Goal: Information Seeking & Learning: Check status

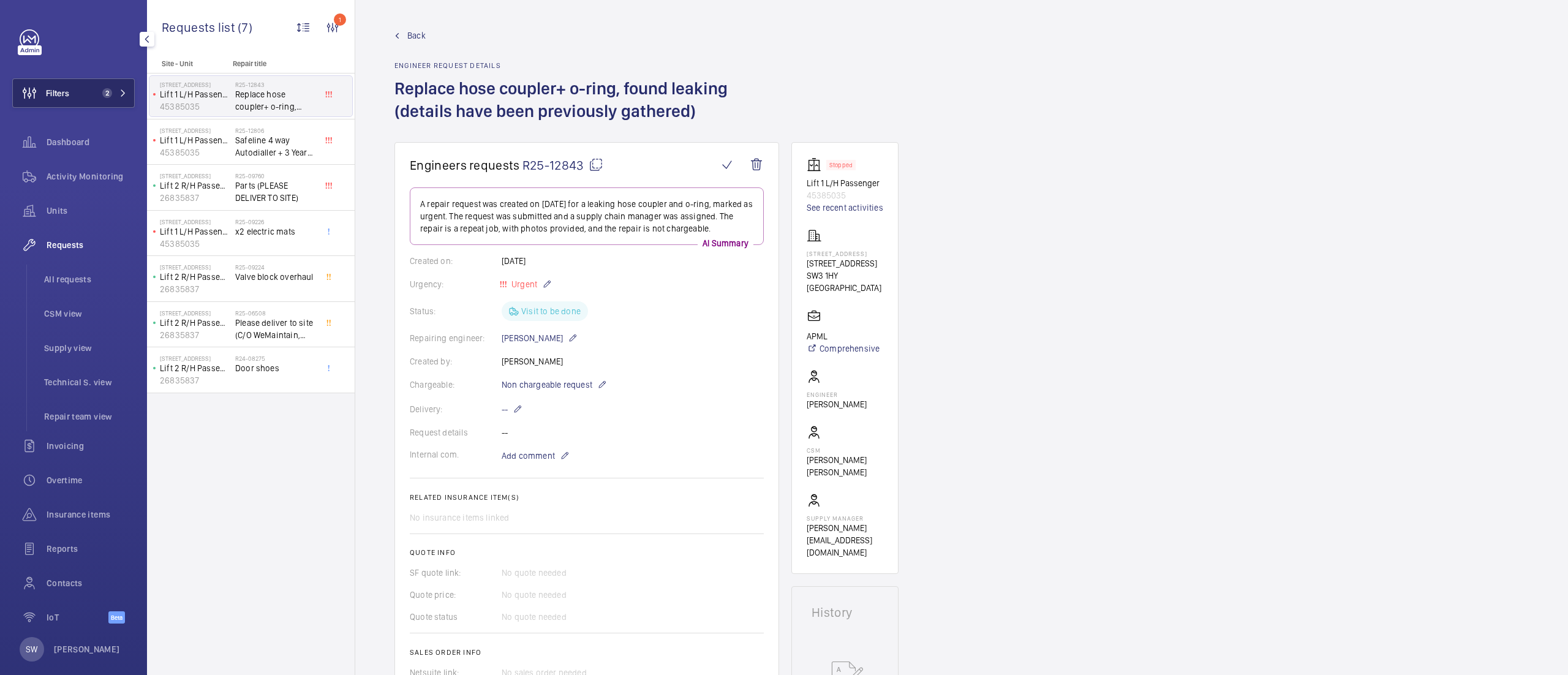
click at [76, 94] on button "Filters 2" at bounding box center [73, 93] width 122 height 30
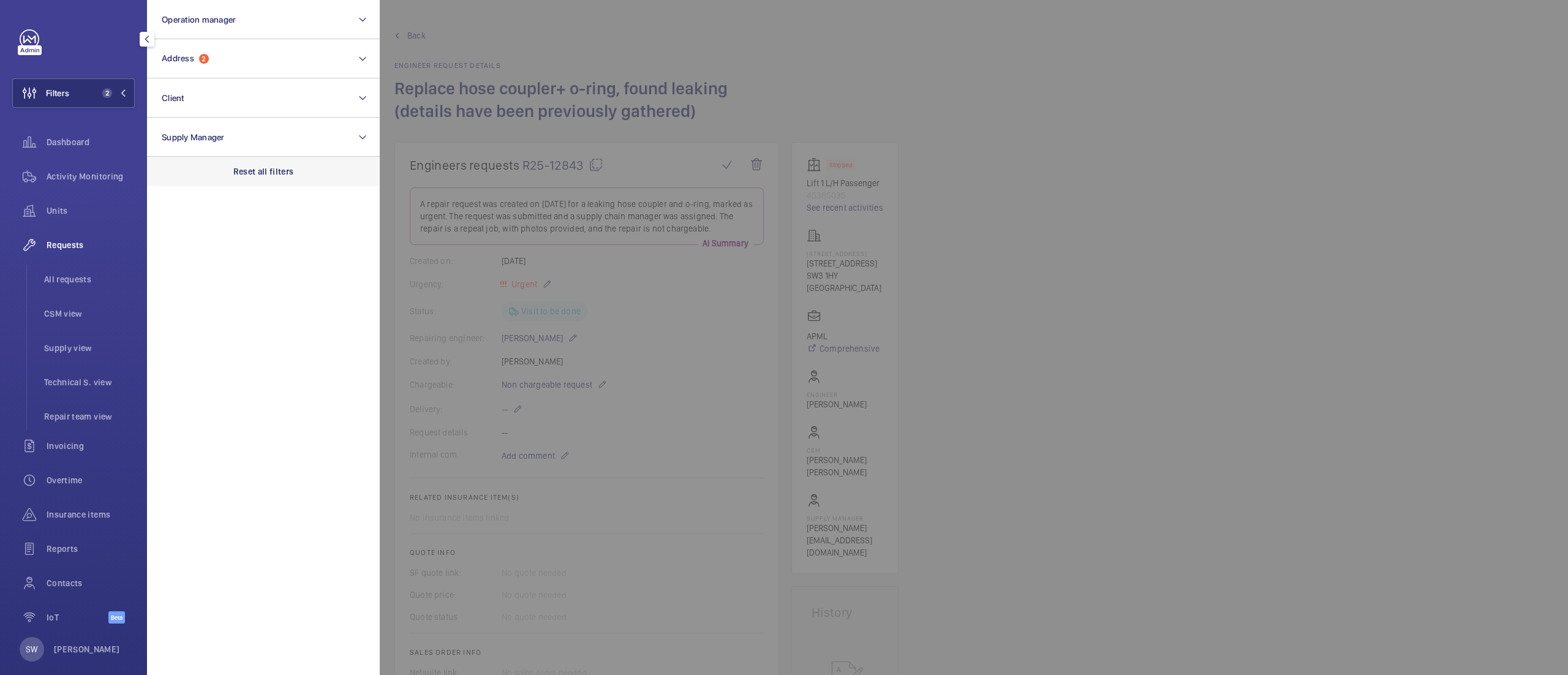
click at [280, 179] on div "Reset all filters" at bounding box center [263, 171] width 233 height 30
click at [194, 84] on button "Client" at bounding box center [263, 98] width 233 height 39
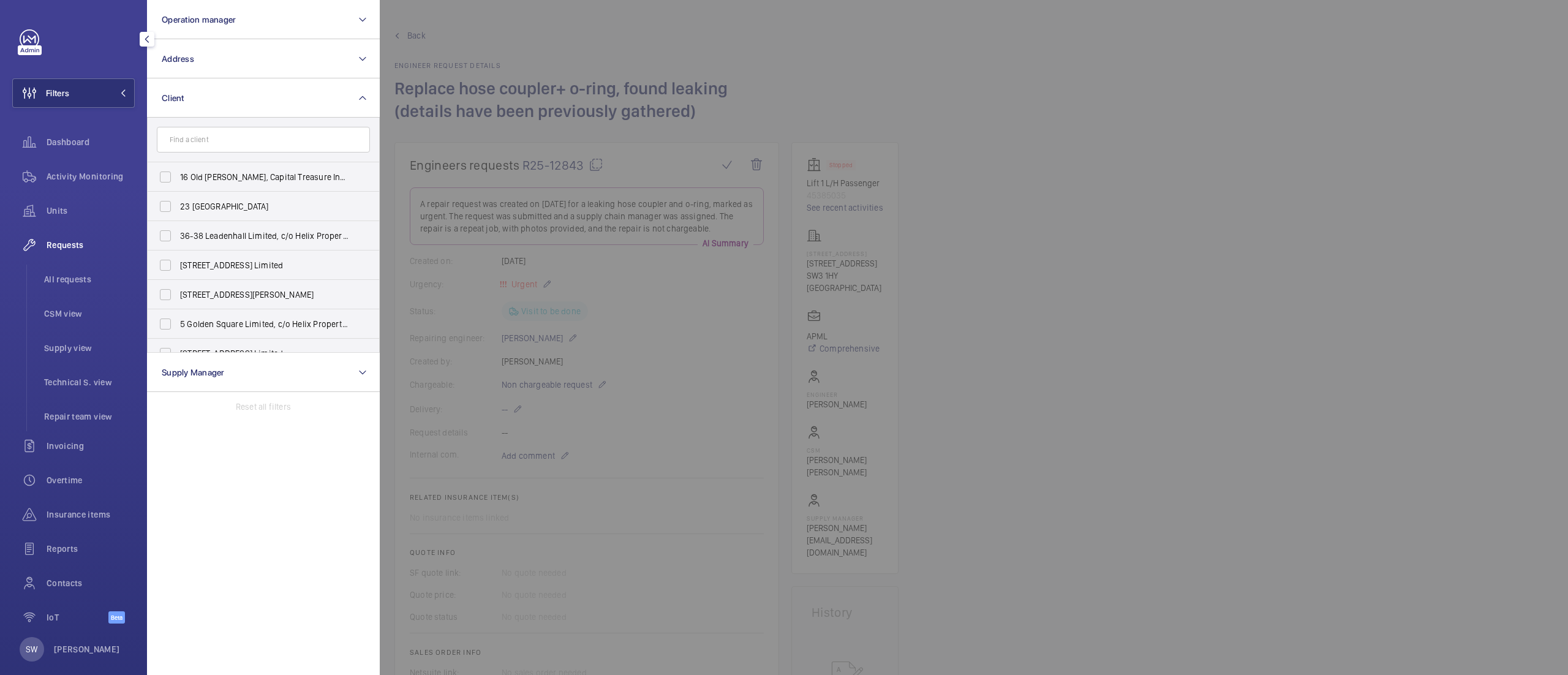
click at [223, 141] on input "text" at bounding box center [263, 140] width 213 height 26
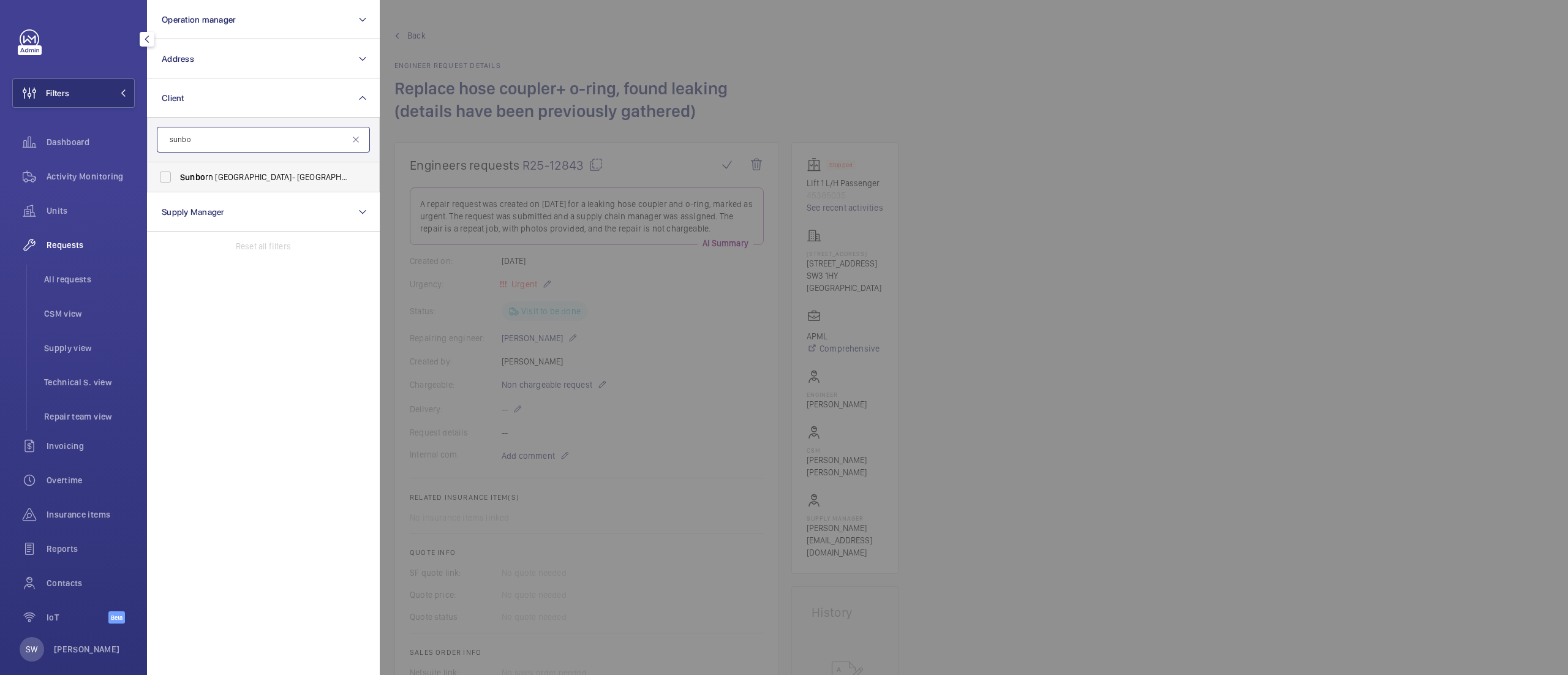
type input "sunbo"
click at [219, 182] on span "Sunbo rn [GEOGRAPHIC_DATA]- [GEOGRAPHIC_DATA]" at bounding box center [264, 177] width 169 height 12
click at [178, 182] on input "Sunbo rn [GEOGRAPHIC_DATA]- [GEOGRAPHIC_DATA]" at bounding box center [165, 177] width 24 height 24
checkbox input "true"
click at [1367, 455] on div at bounding box center [1164, 338] width 1568 height 675
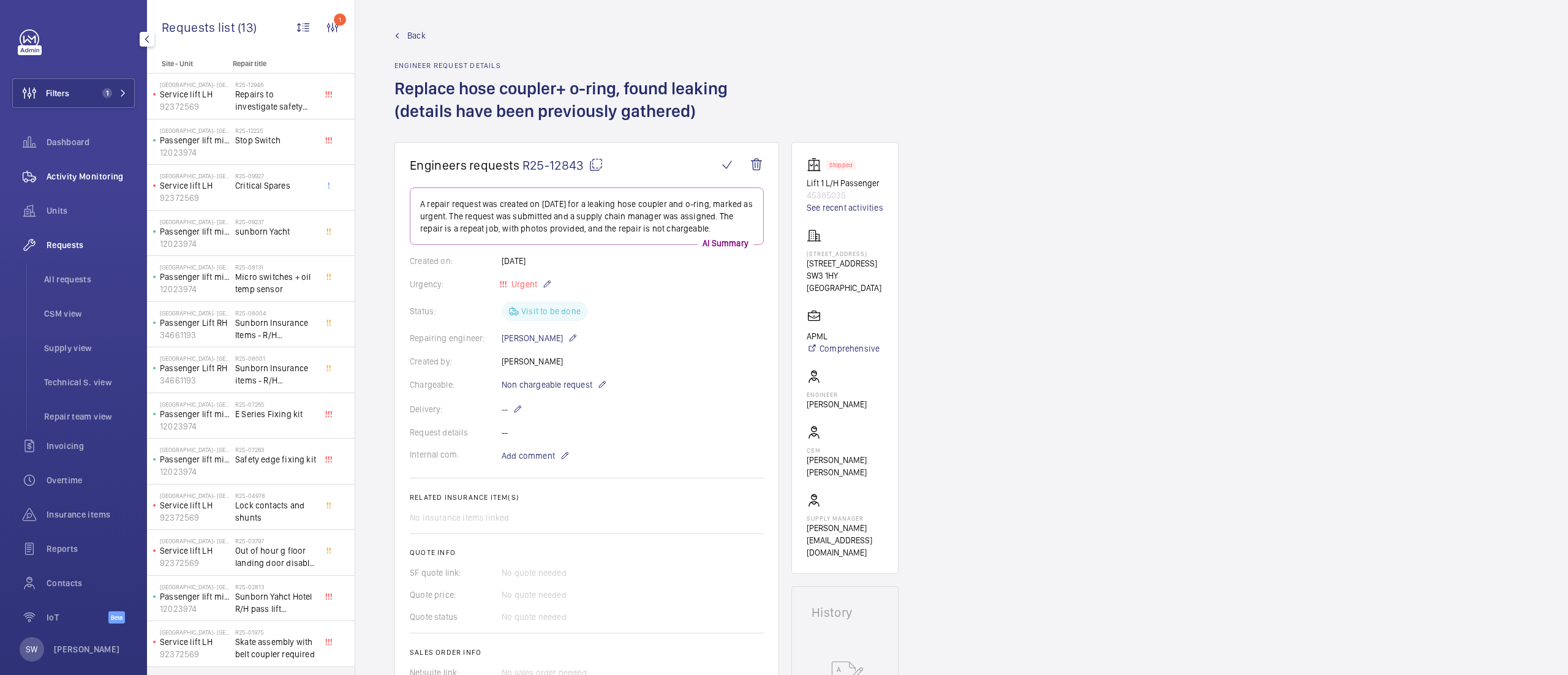
click at [44, 183] on wm-front-icon-button at bounding box center [29, 176] width 35 height 30
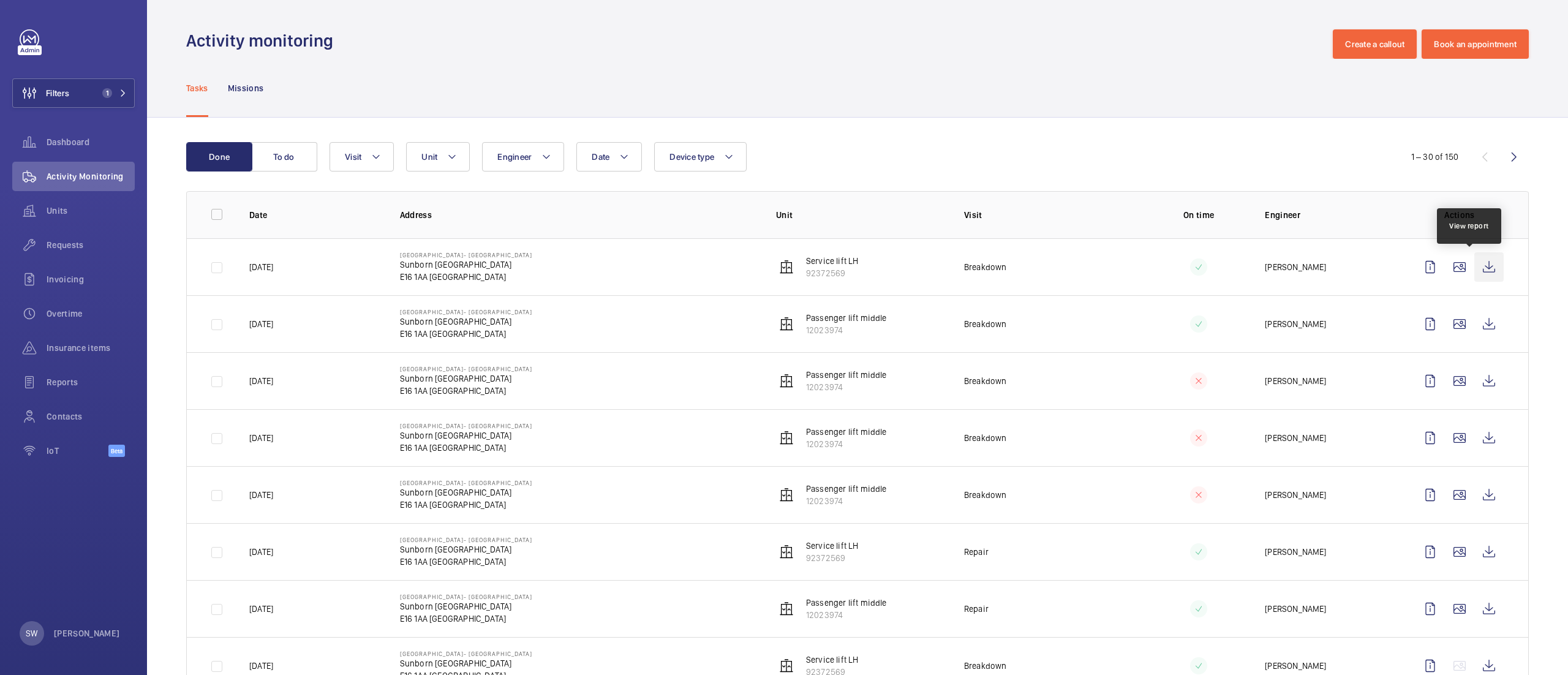
click at [1474, 262] on wm-front-icon-button at bounding box center [1488, 267] width 30 height 30
click at [1474, 322] on wm-front-icon-button at bounding box center [1488, 324] width 30 height 30
click at [86, 92] on button "Filters 1" at bounding box center [73, 93] width 122 height 30
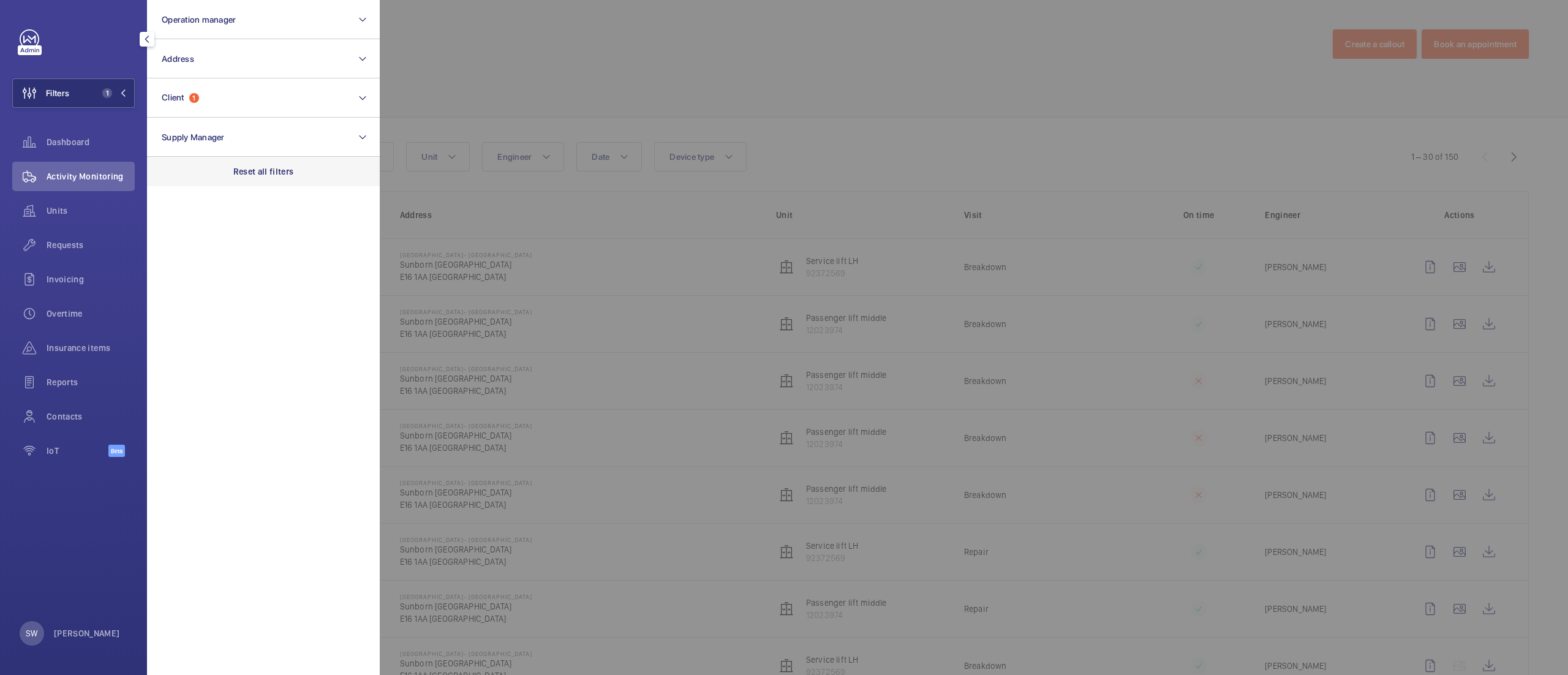
click at [262, 175] on p "Reset all filters" at bounding box center [263, 171] width 60 height 12
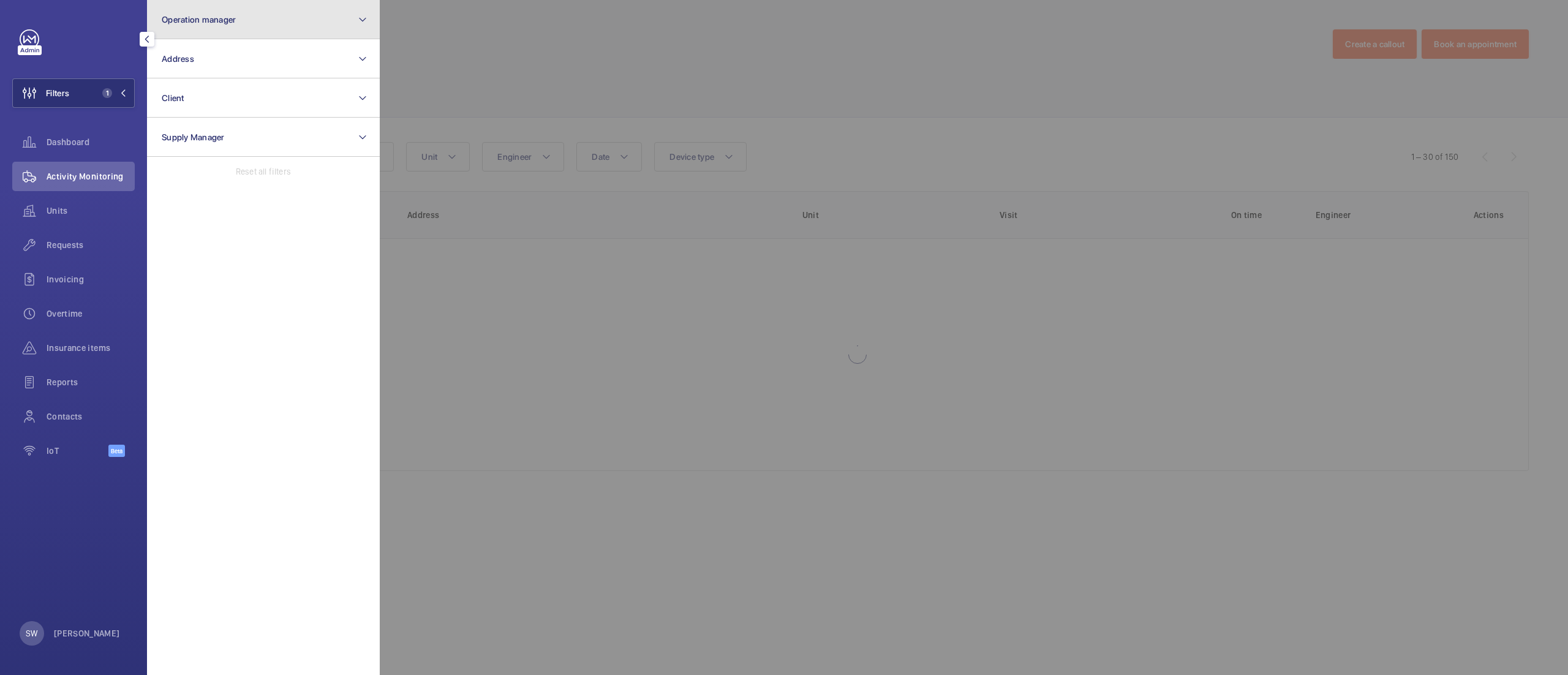
click at [229, 5] on button "Operation manager" at bounding box center [263, 19] width 233 height 39
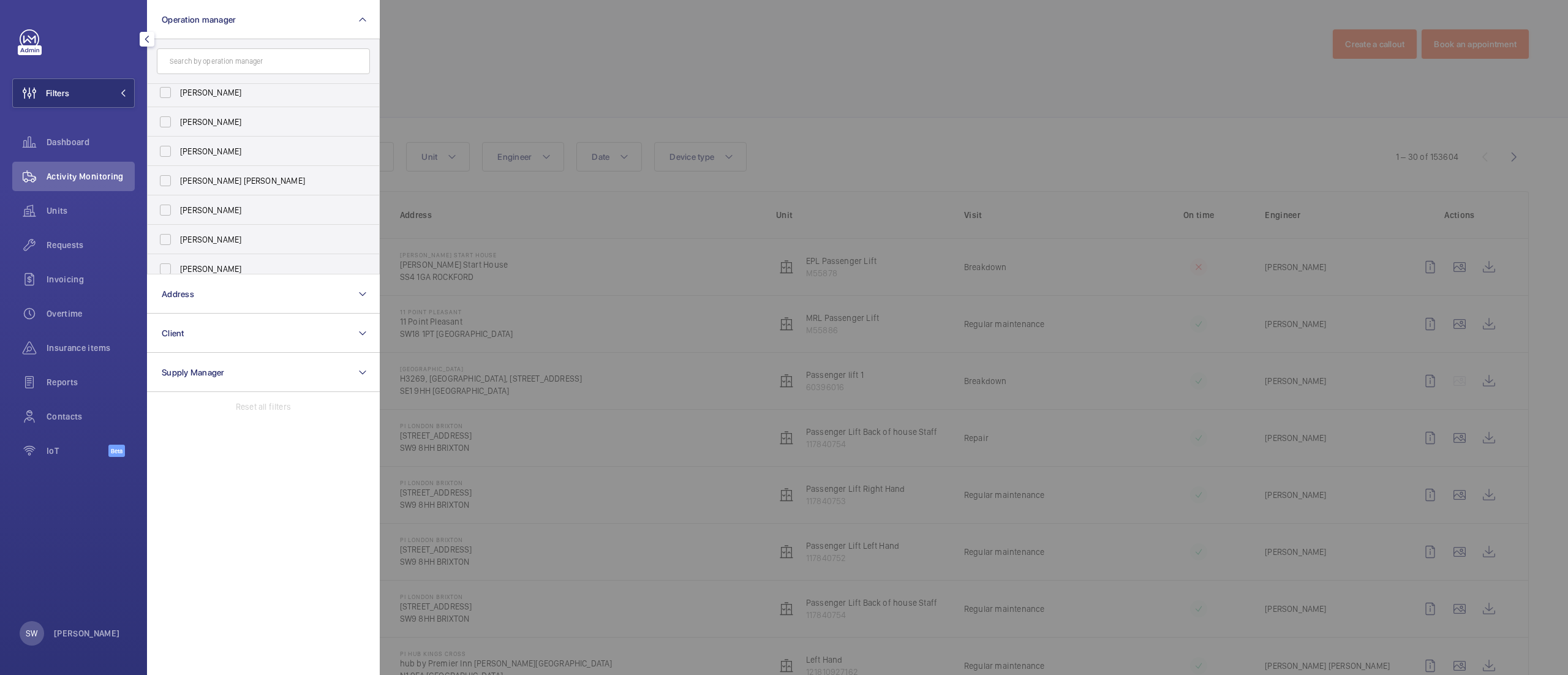
scroll to position [45, 0]
click at [216, 262] on span "[PERSON_NAME]" at bounding box center [264, 260] width 169 height 12
click at [178, 262] on input "[PERSON_NAME]" at bounding box center [165, 260] width 24 height 24
checkbox input "true"
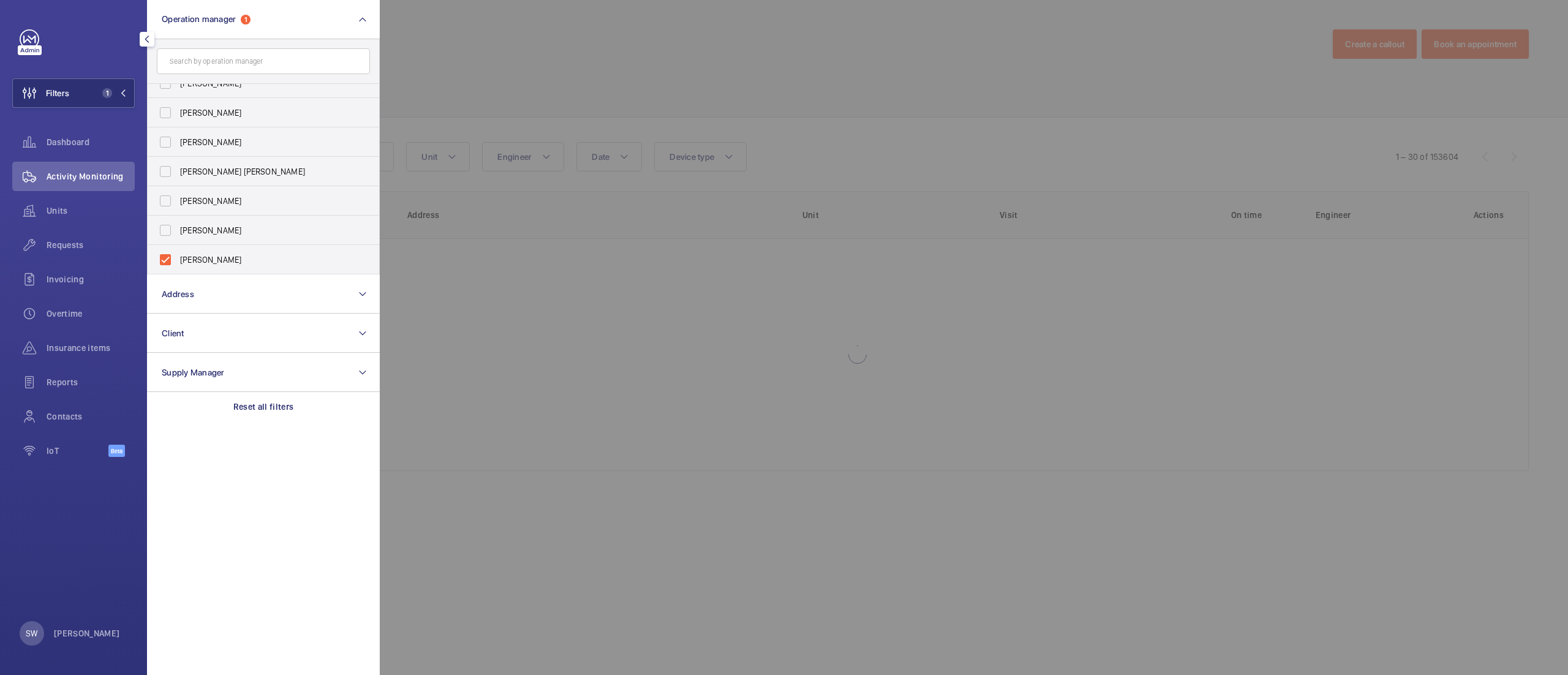
click at [877, 92] on div at bounding box center [1164, 338] width 1568 height 675
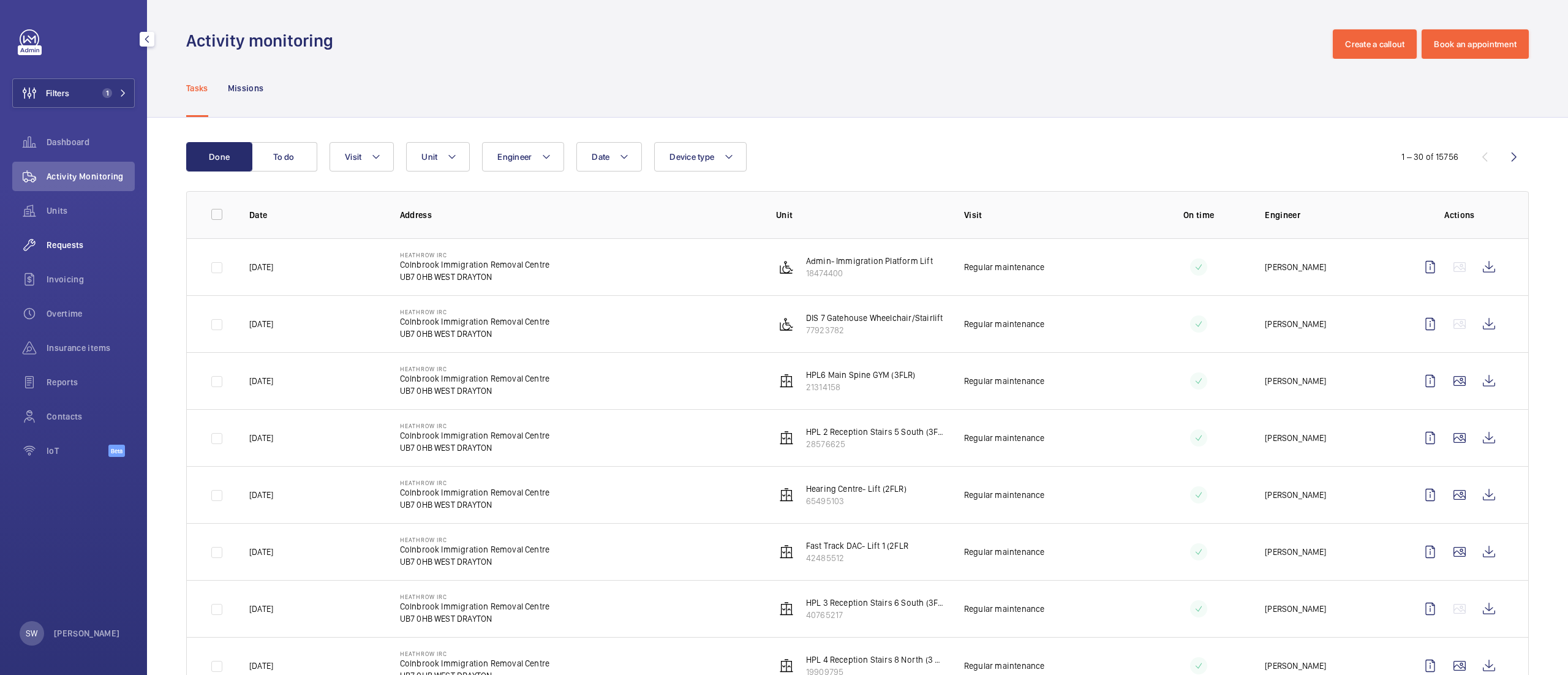
click at [63, 246] on span "Requests" at bounding box center [91, 244] width 88 height 12
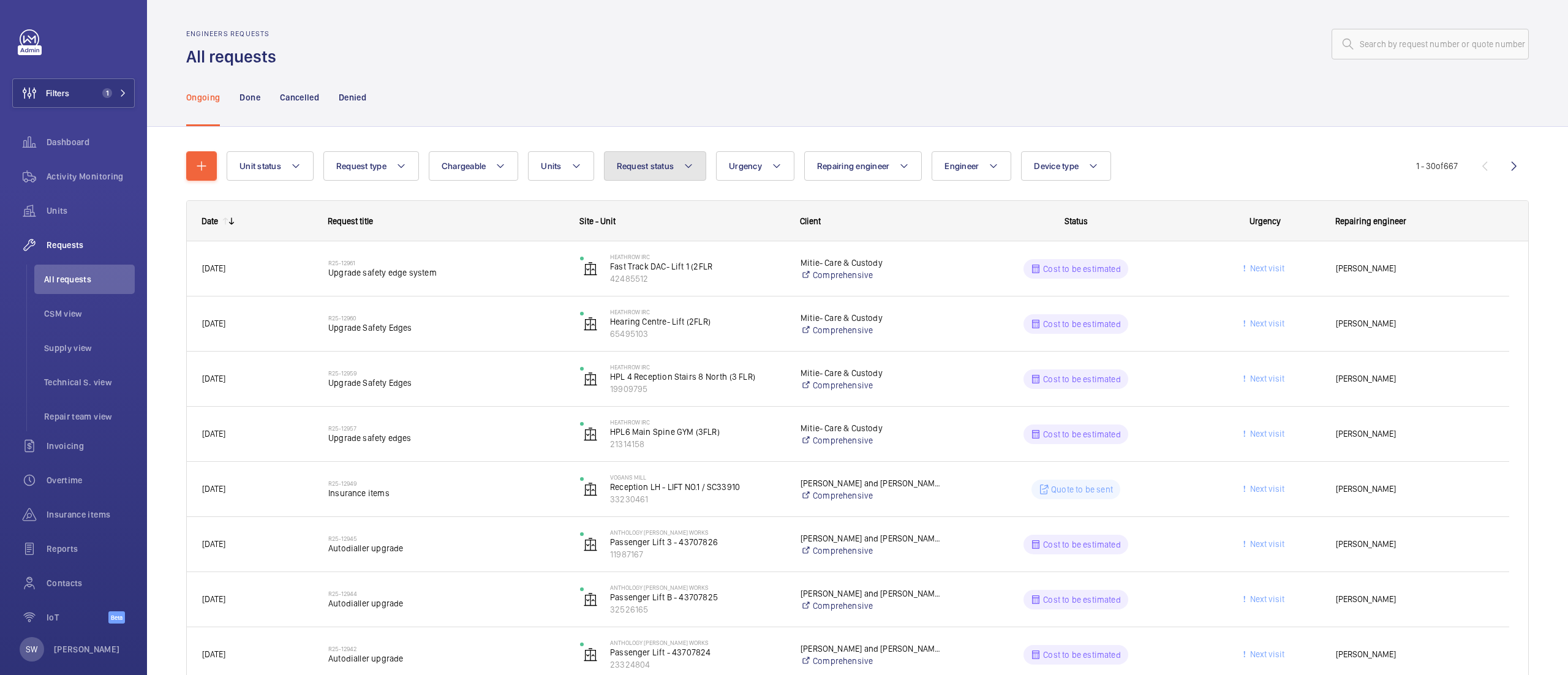
click at [626, 158] on button "Request status" at bounding box center [655, 166] width 103 height 30
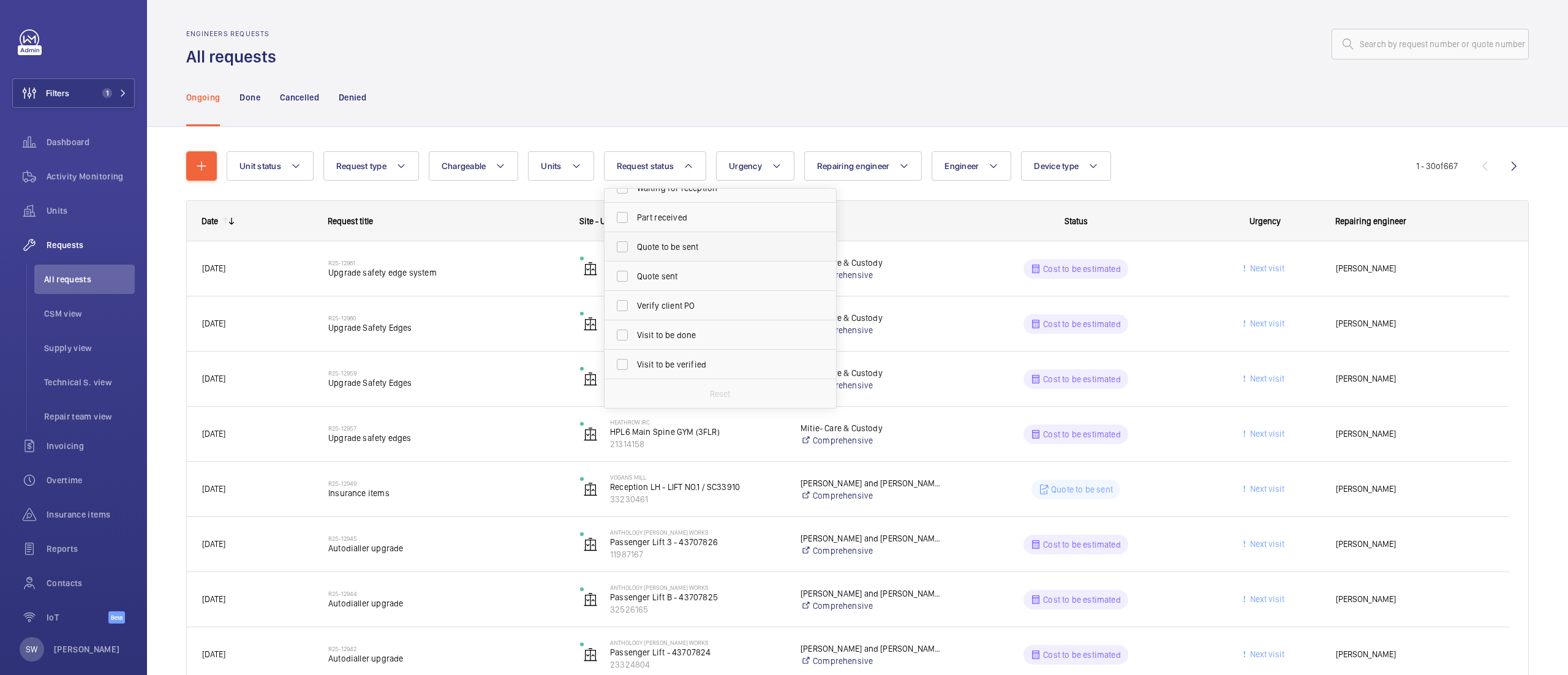
click at [660, 237] on label "Quote to be sent" at bounding box center [710, 247] width 213 height 30
click at [635, 237] on input "Quote to be sent" at bounding box center [622, 247] width 24 height 24
checkbox input "true"
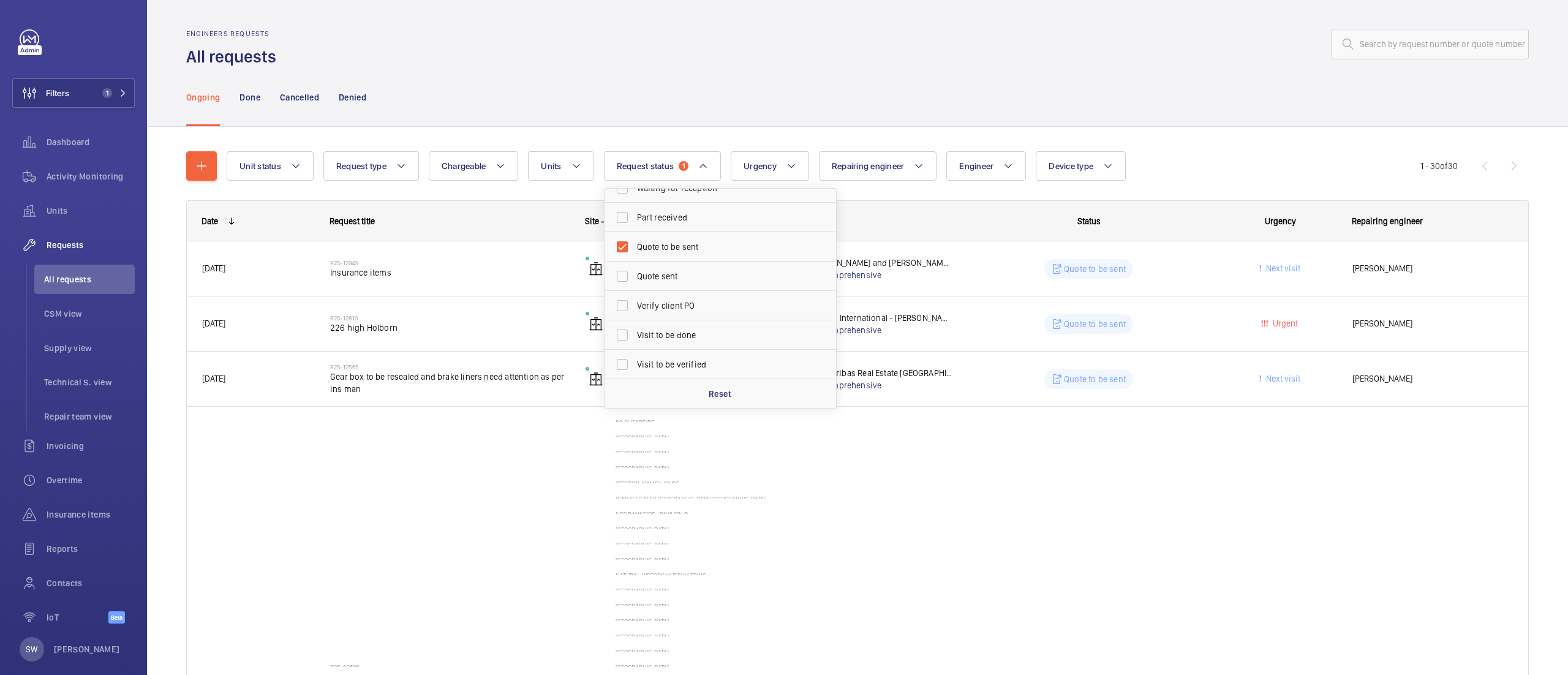
click at [1253, 140] on div "Unit status Request type Chargeable Units Request status 1 Cost to be estimated…" at bounding box center [857, 491] width 1342 height 718
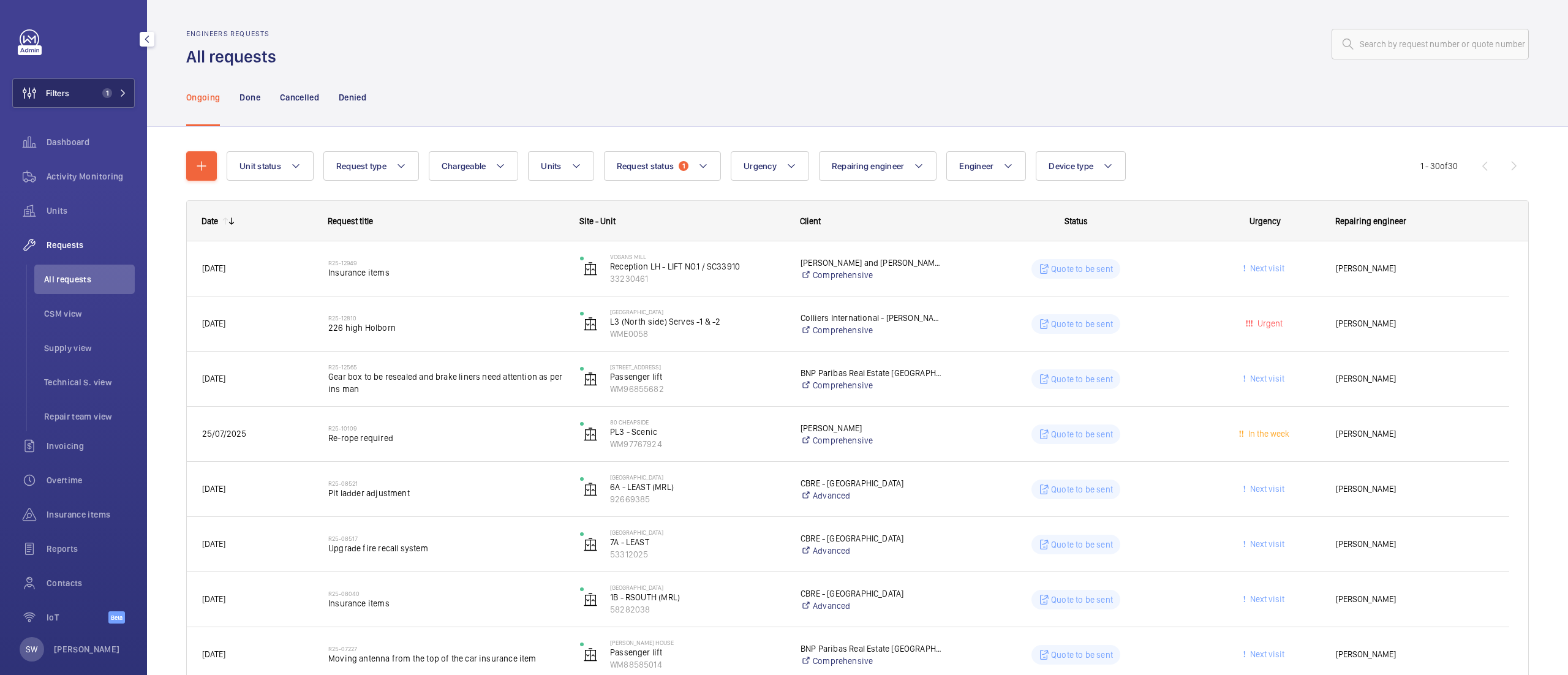
click at [92, 102] on button "Filters 1" at bounding box center [73, 93] width 122 height 30
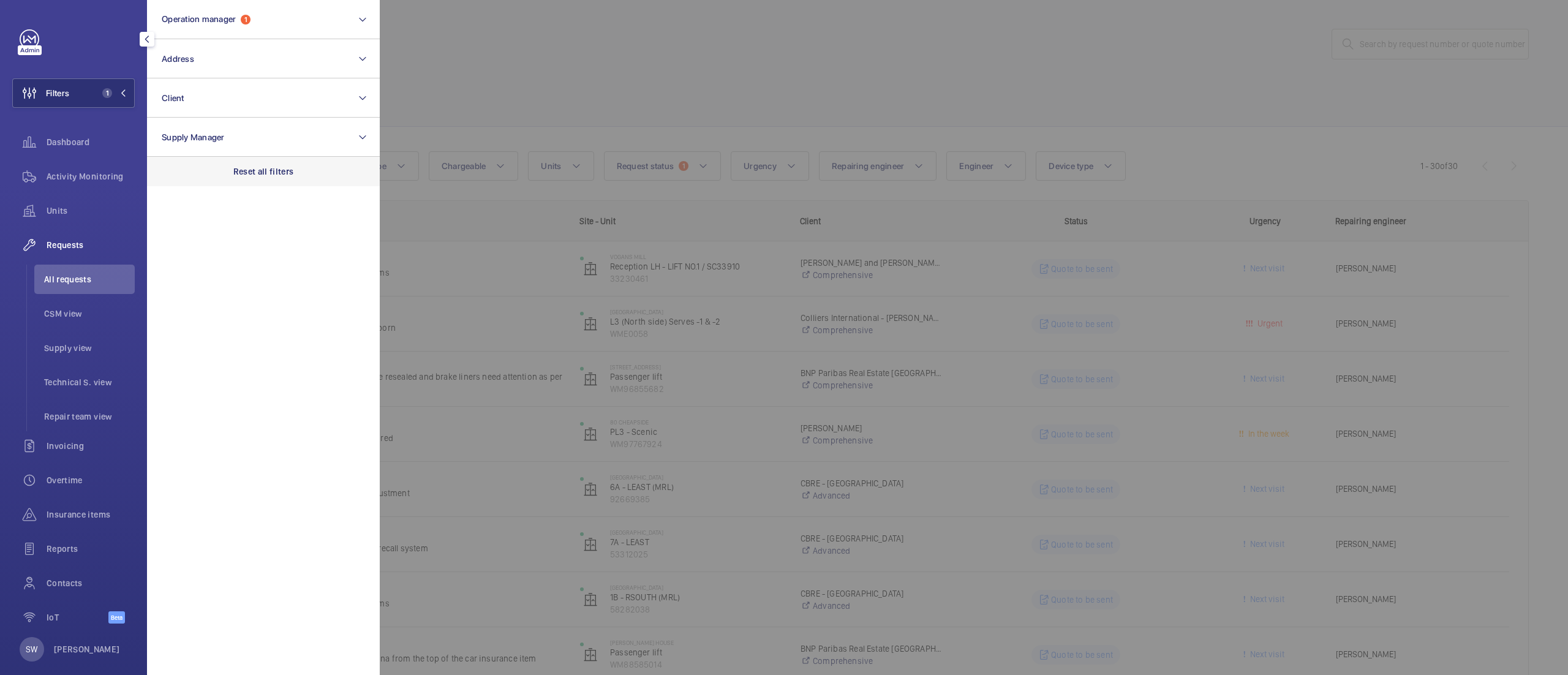
click at [301, 174] on div "Reset all filters" at bounding box center [263, 171] width 233 height 30
click at [229, 4] on button "Operation manager" at bounding box center [263, 19] width 233 height 39
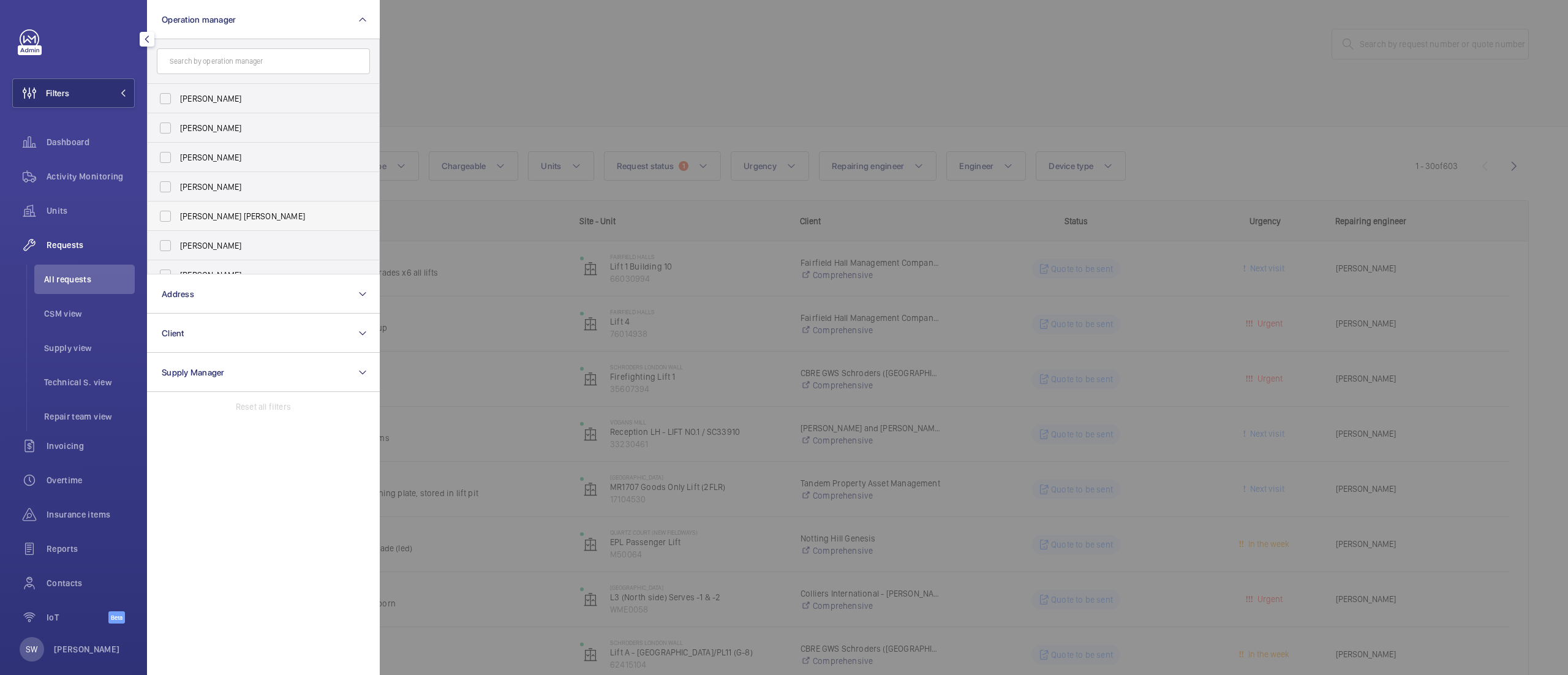
click at [248, 212] on span "[PERSON_NAME] [PERSON_NAME]" at bounding box center [264, 215] width 169 height 12
click at [178, 212] on input "[PERSON_NAME] [PERSON_NAME]" at bounding box center [165, 216] width 24 height 24
checkbox input "true"
click at [873, 83] on div at bounding box center [1164, 338] width 1568 height 675
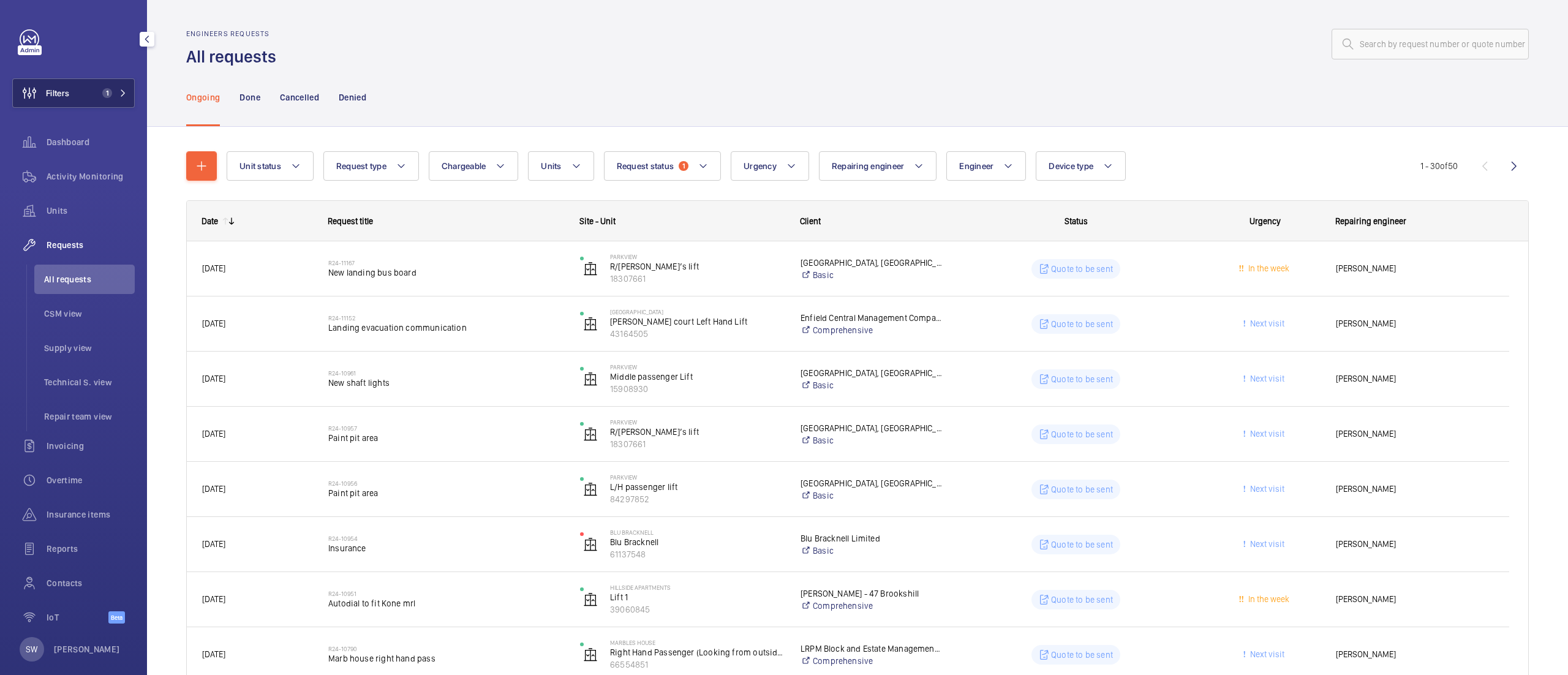
click at [64, 91] on span "Filters" at bounding box center [57, 92] width 23 height 12
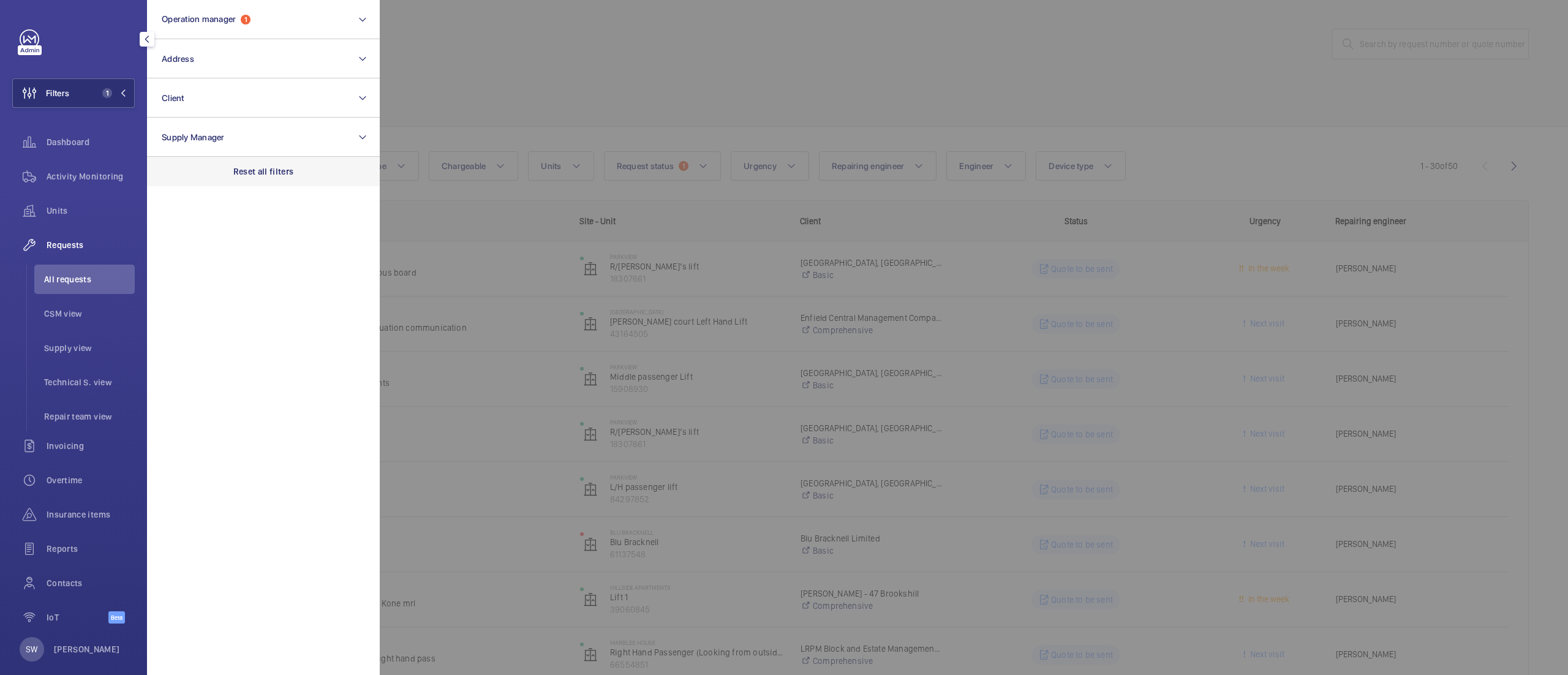
click at [297, 166] on div "Reset all filters" at bounding box center [263, 171] width 233 height 30
drag, startPoint x: 231, startPoint y: 98, endPoint x: 271, endPoint y: 115, distance: 43.5
click at [231, 99] on button "Client" at bounding box center [263, 98] width 233 height 39
type input "savoy court"
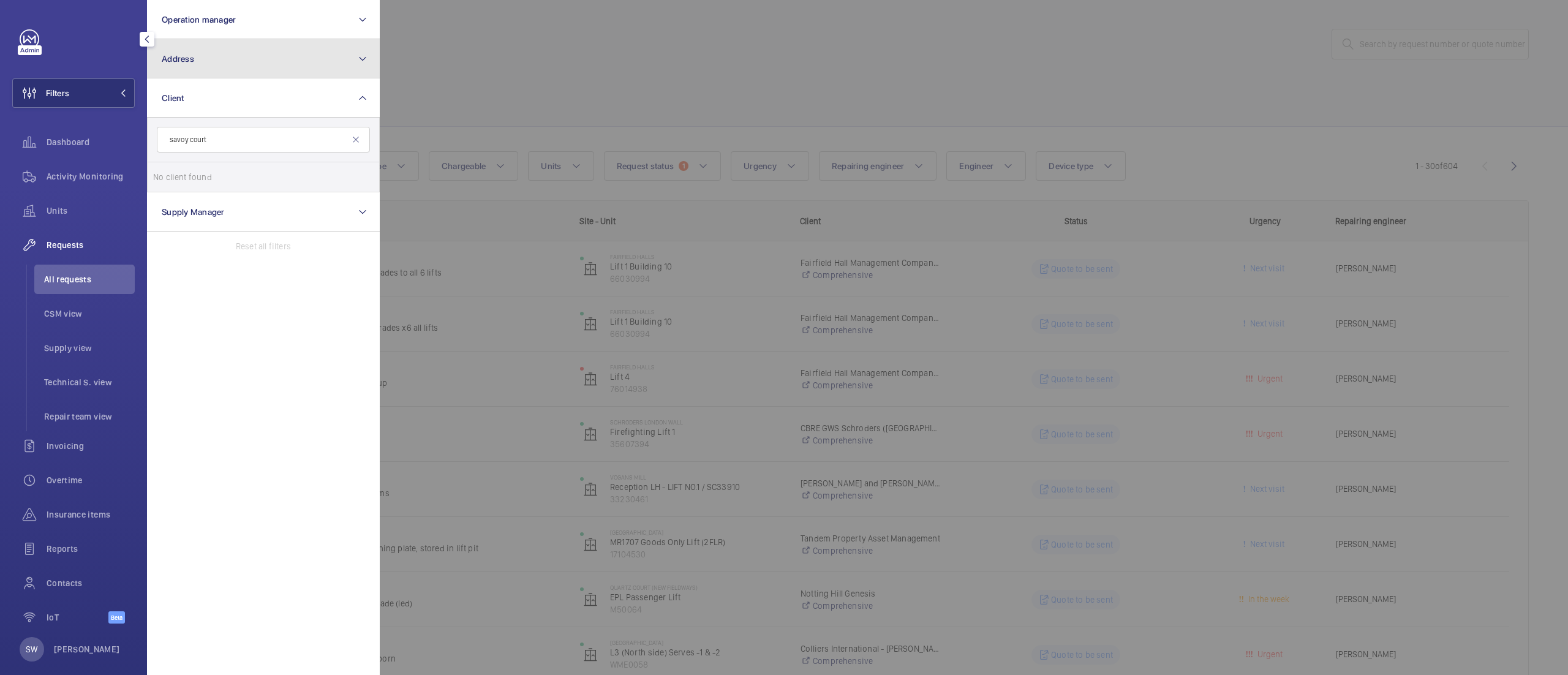
click at [247, 55] on button "Address" at bounding box center [263, 59] width 233 height 39
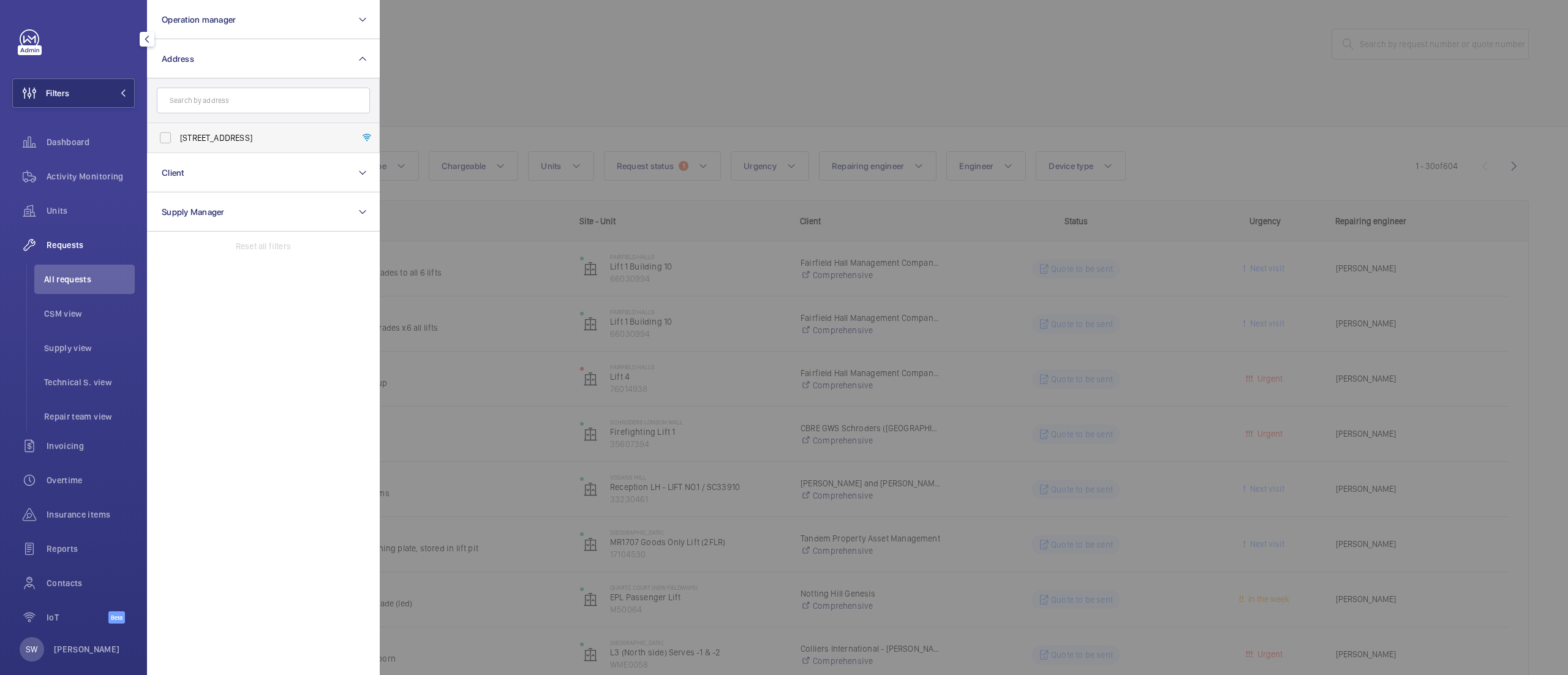
click at [229, 138] on span "[STREET_ADDRESS]" at bounding box center [264, 137] width 169 height 12
click at [178, 138] on input "[STREET_ADDRESS]" at bounding box center [165, 137] width 24 height 24
checkbox input "true"
click at [864, 84] on div at bounding box center [1164, 338] width 1568 height 675
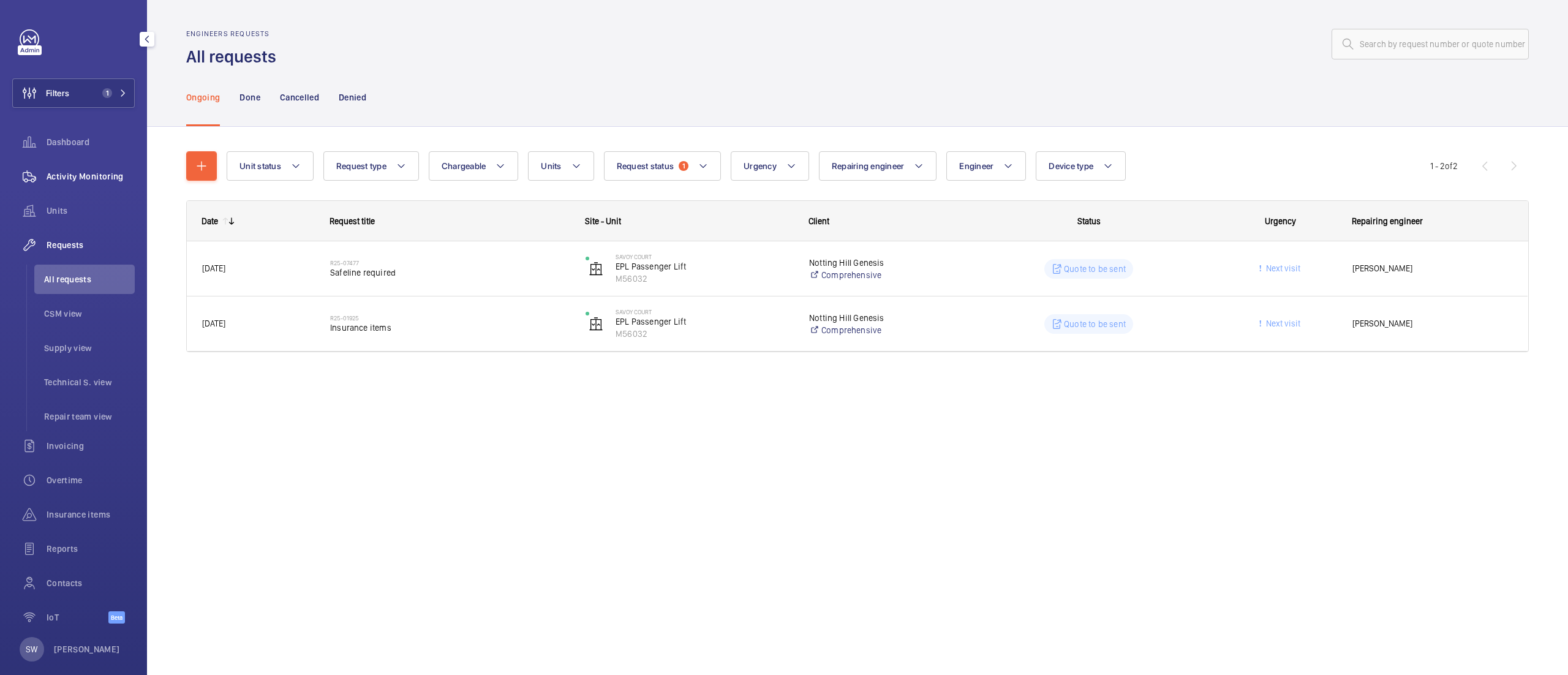
click at [84, 169] on div "Activity Monitoring" at bounding box center [73, 176] width 122 height 30
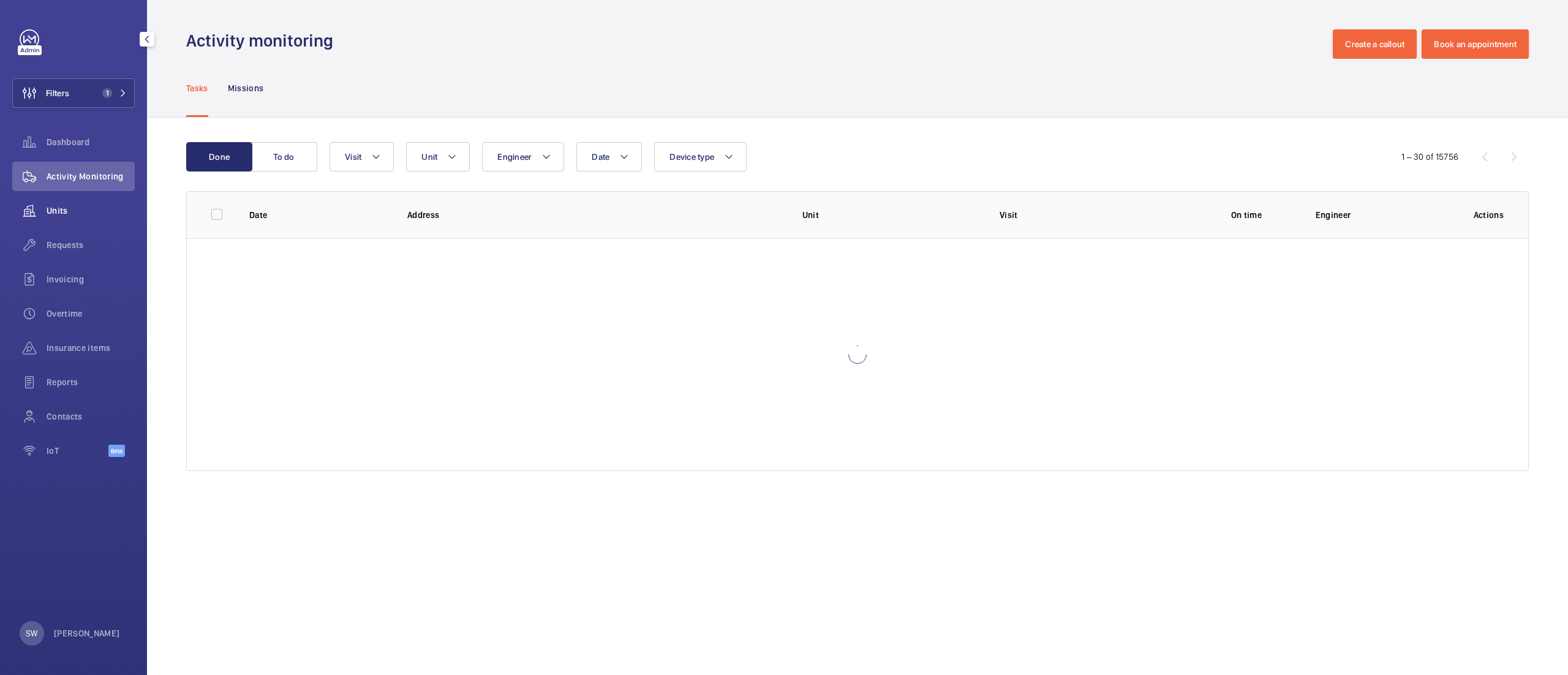
click at [67, 210] on span "Units" at bounding box center [91, 211] width 88 height 12
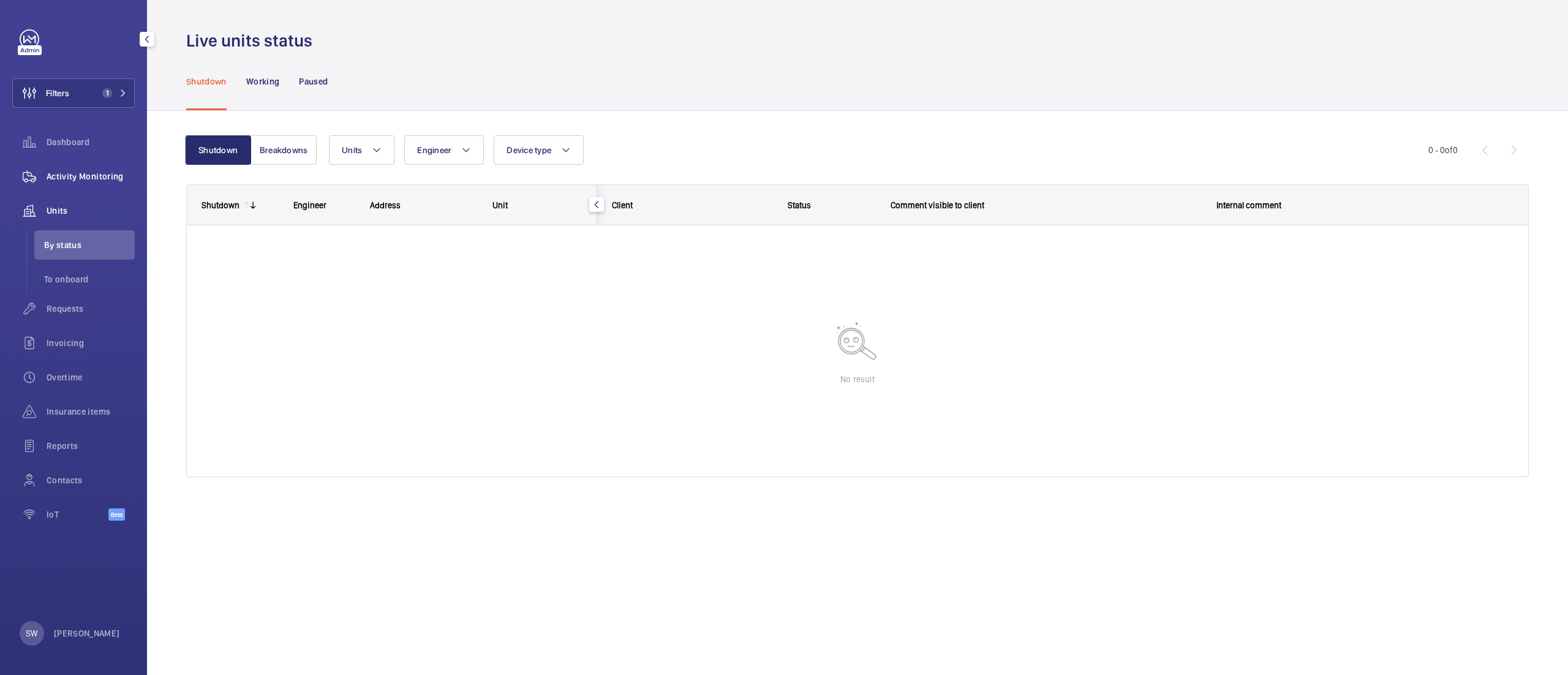
click at [86, 182] on div "Activity Monitoring" at bounding box center [73, 176] width 122 height 30
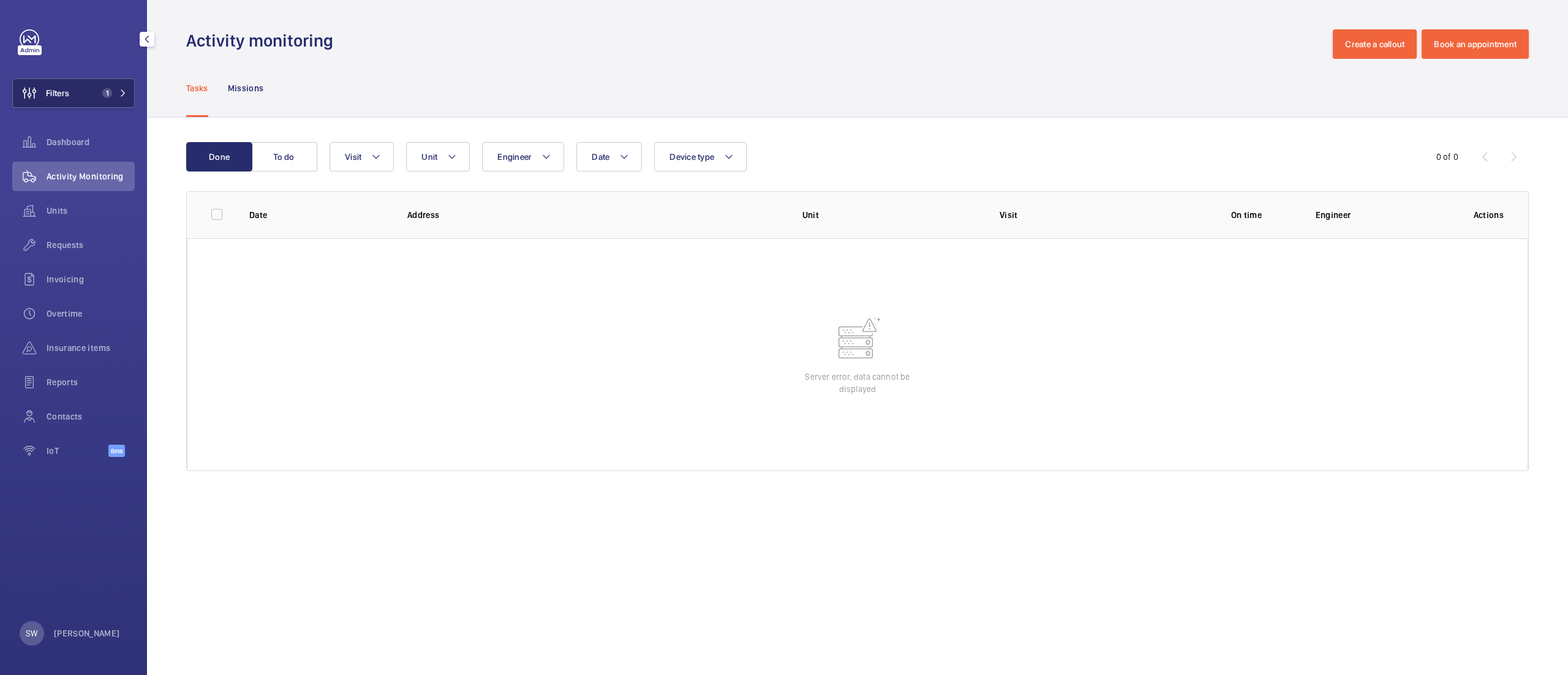
click at [102, 98] on button "Filters 1" at bounding box center [73, 93] width 122 height 30
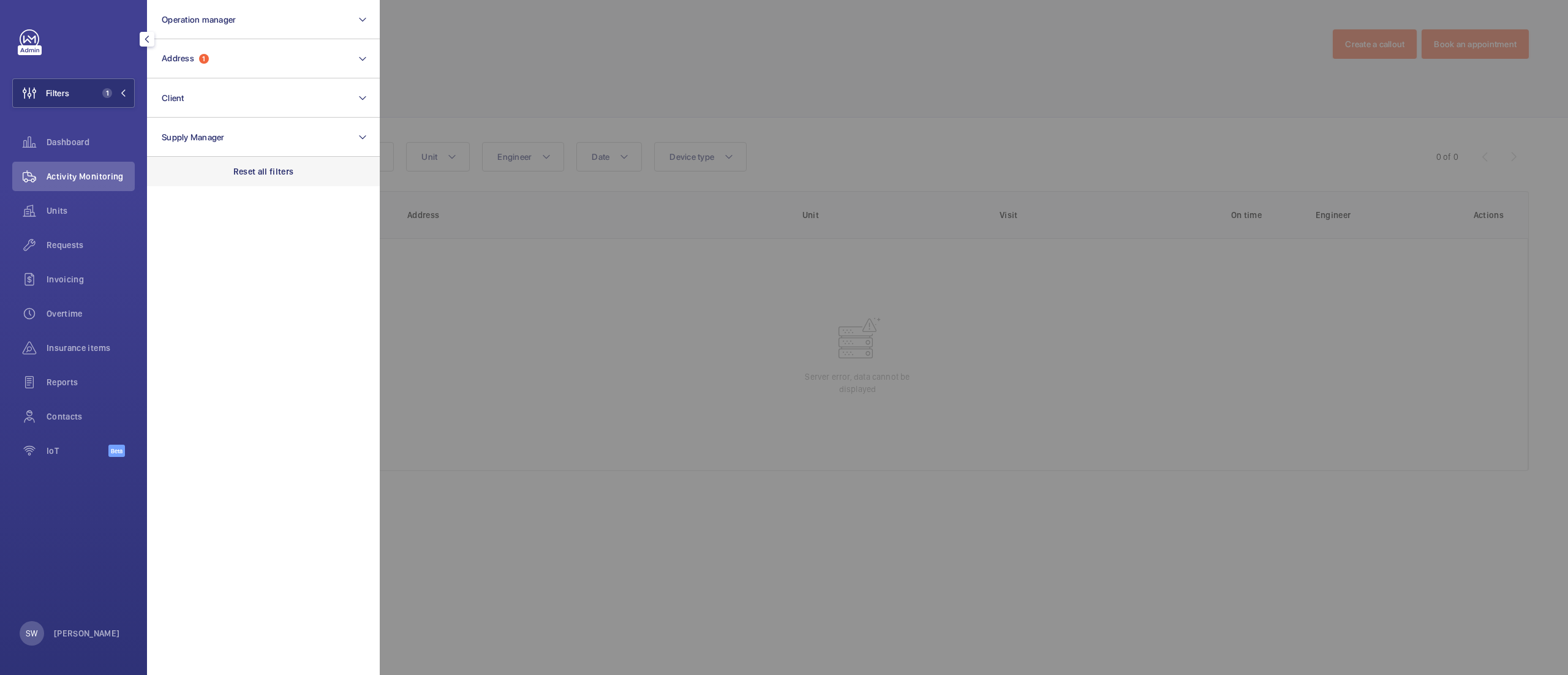
click at [332, 180] on div "Reset all filters" at bounding box center [263, 171] width 233 height 30
click at [288, 114] on button "Client" at bounding box center [263, 98] width 233 height 39
type input "micawber"
click at [258, 175] on span "HAUS Block Management - Micawber Wharf Freehold Ltd" at bounding box center [264, 177] width 169 height 12
click at [178, 175] on input "HAUS Block Management - Micawber Wharf Freehold Ltd" at bounding box center [165, 177] width 24 height 24
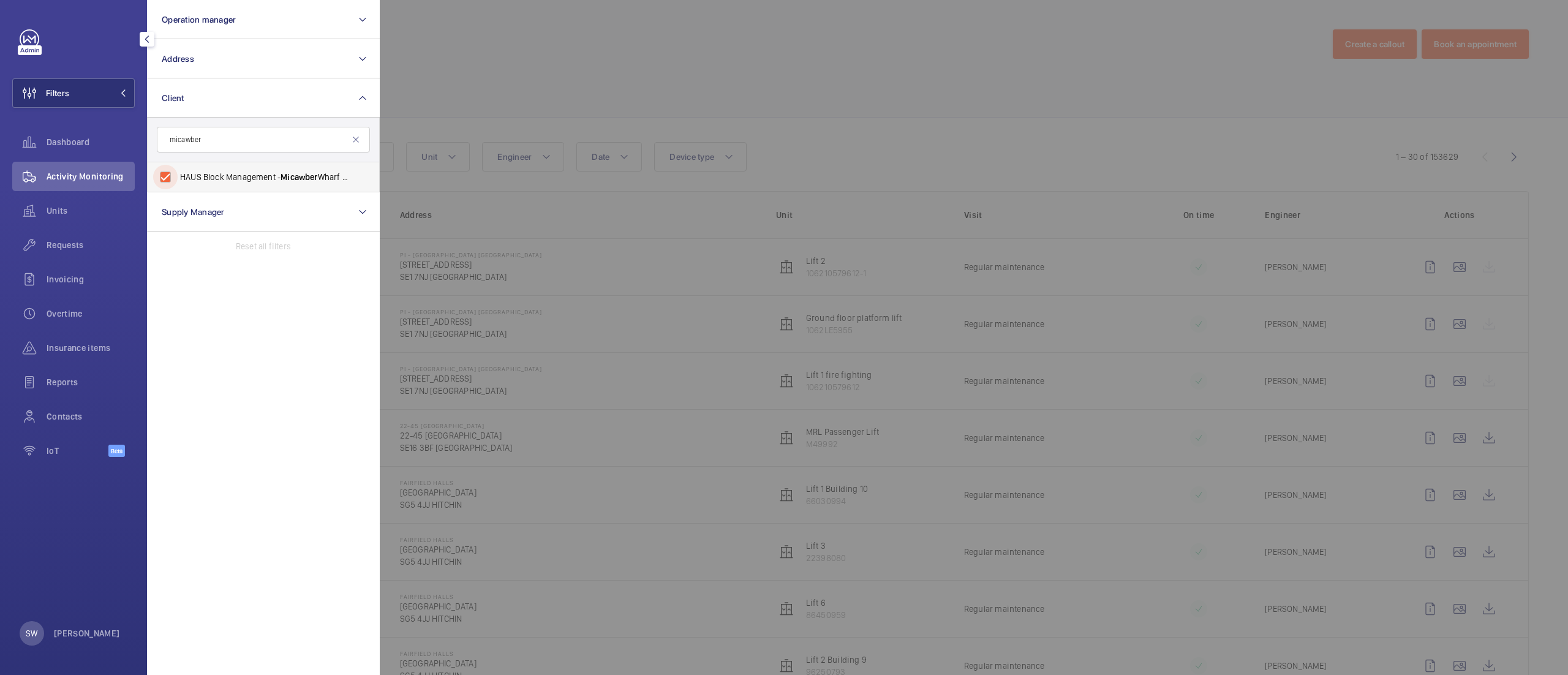
checkbox input "true"
click at [860, 100] on div at bounding box center [1164, 338] width 1568 height 675
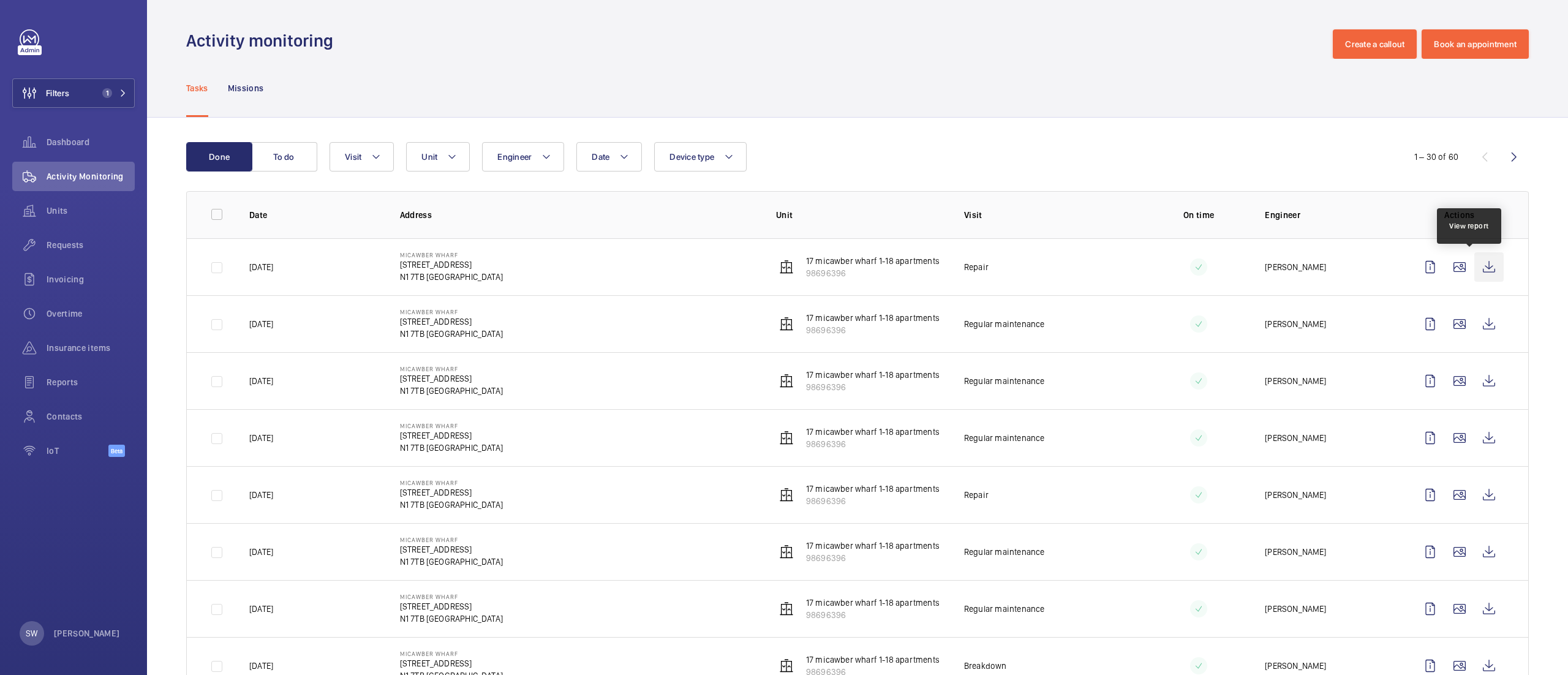
click at [1474, 271] on wm-front-icon-button at bounding box center [1488, 267] width 30 height 30
click at [1474, 334] on wm-front-icon-button at bounding box center [1488, 324] width 30 height 30
click at [1474, 383] on wm-front-icon-button at bounding box center [1488, 381] width 30 height 30
click at [120, 80] on button "Filters 1" at bounding box center [73, 93] width 122 height 30
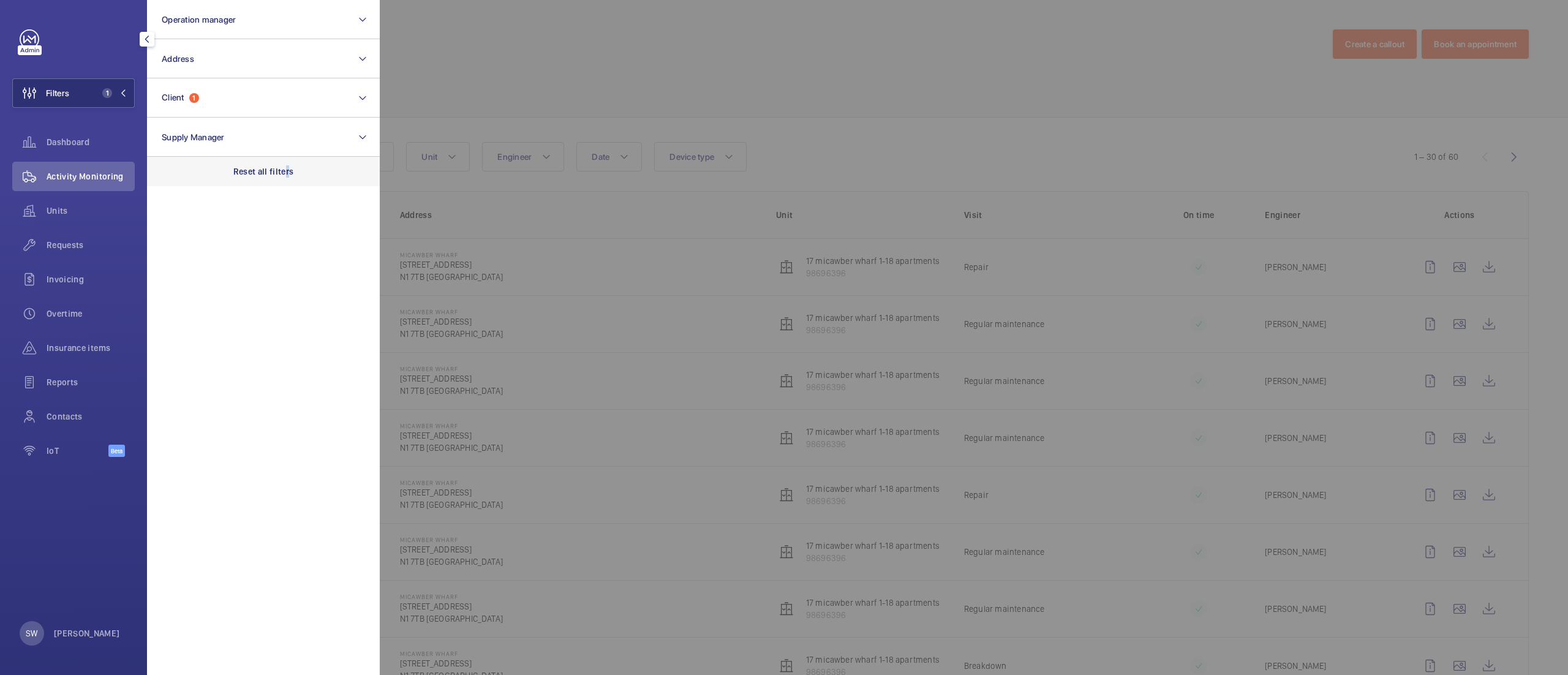
click at [287, 175] on p "Reset all filters" at bounding box center [263, 171] width 60 height 12
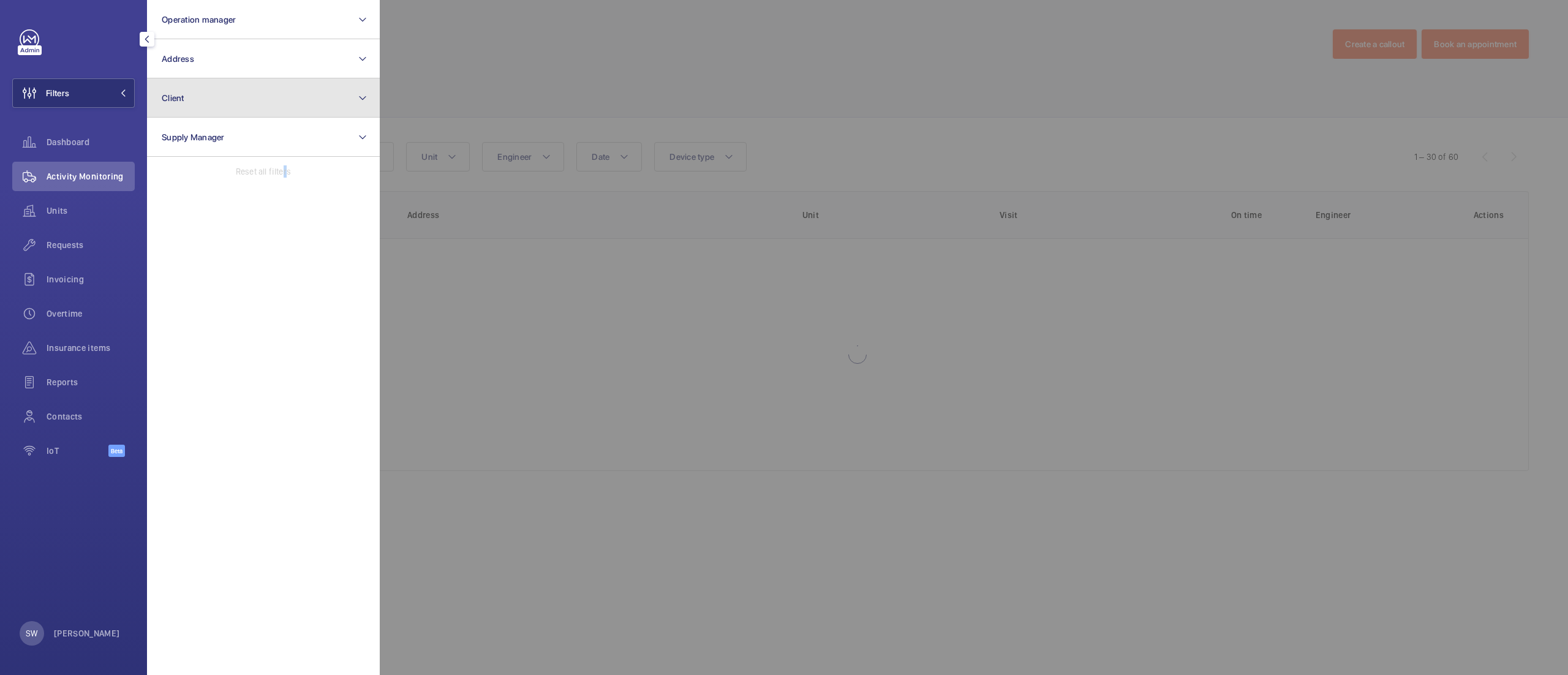
click at [240, 96] on button "Client" at bounding box center [263, 98] width 233 height 39
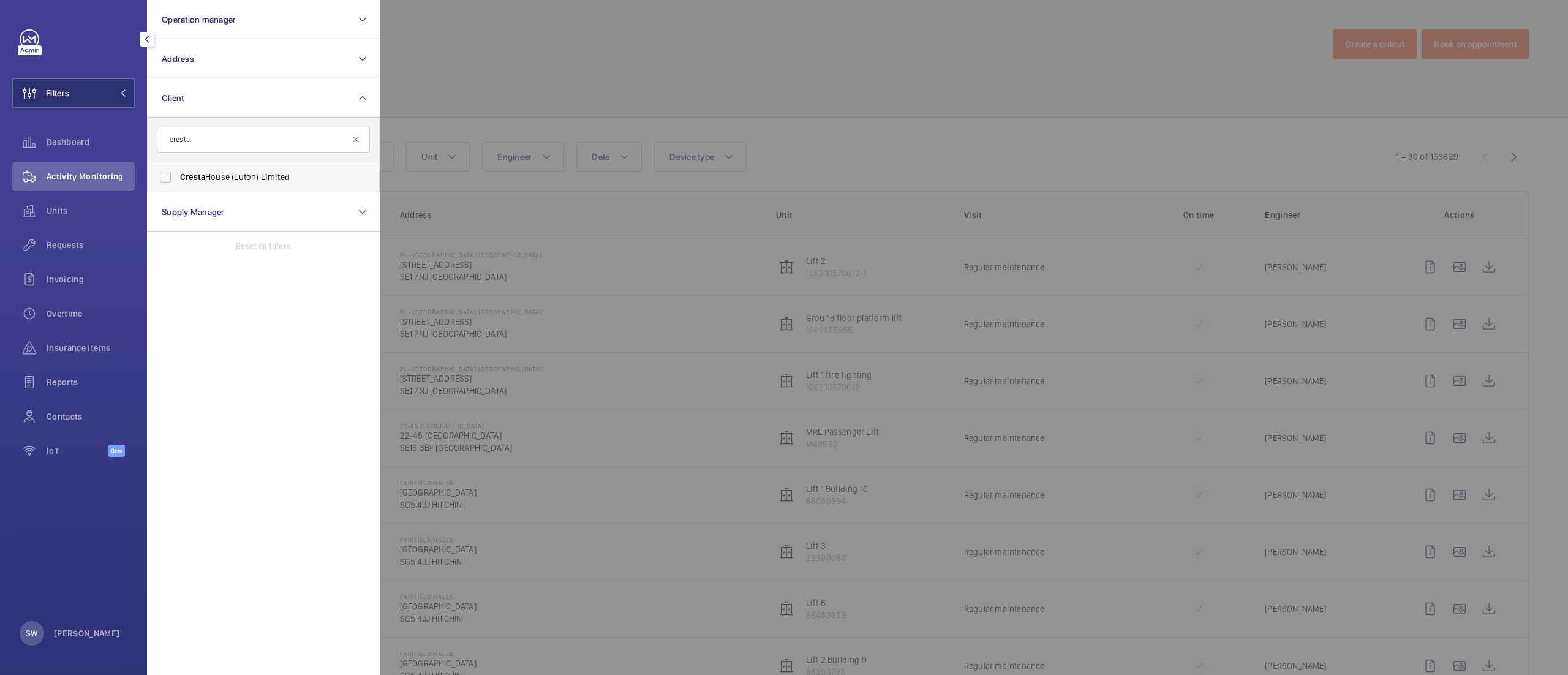
type input "cresta"
click at [235, 170] on label "Cresta House (Luton) Limited" at bounding box center [254, 177] width 213 height 30
click at [178, 170] on input "Cresta House (Luton) Limited" at bounding box center [165, 177] width 24 height 24
checkbox input "true"
click at [601, 77] on div at bounding box center [1164, 338] width 1568 height 675
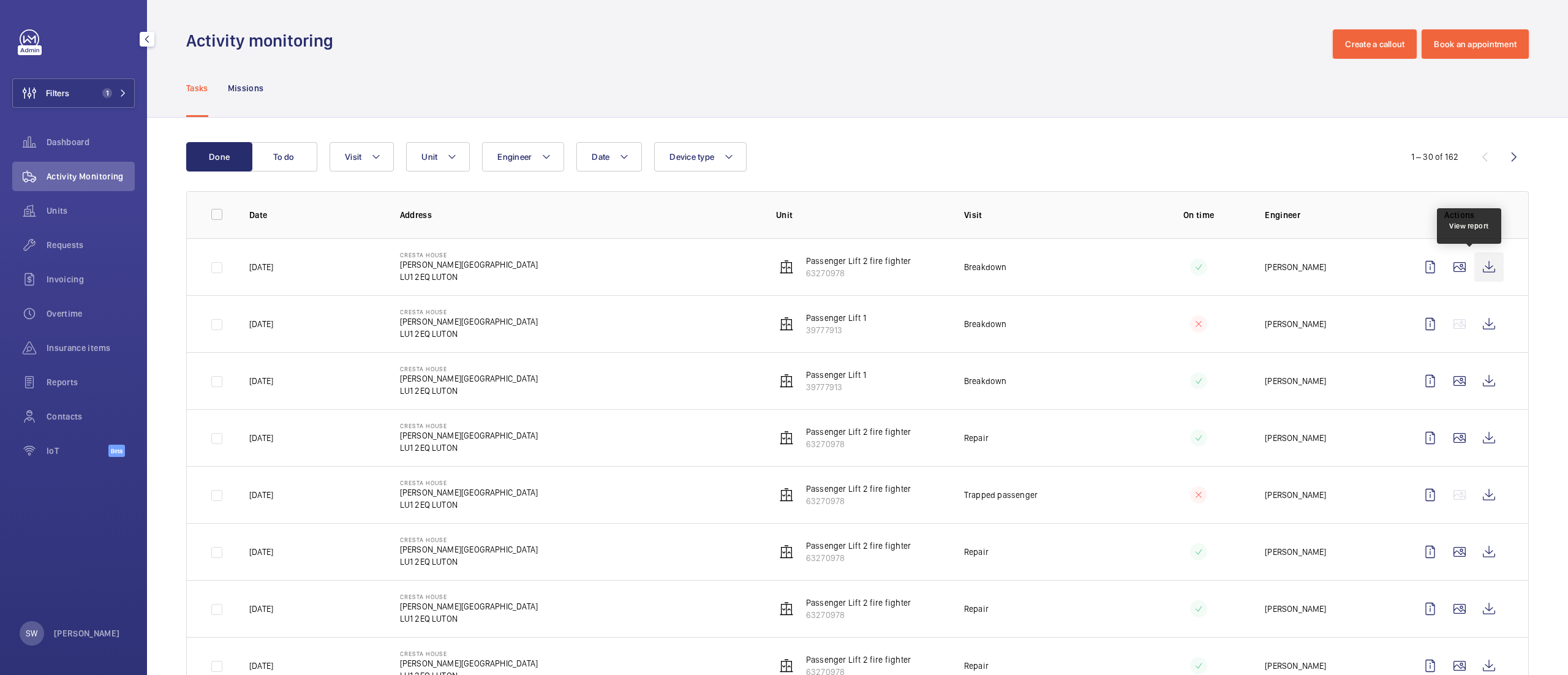
click at [1474, 269] on wm-front-icon-button at bounding box center [1488, 267] width 30 height 30
click at [1474, 318] on wm-front-icon-button at bounding box center [1488, 324] width 30 height 30
click at [1474, 382] on wm-front-icon-button at bounding box center [1488, 381] width 30 height 30
click at [87, 239] on span "Requests" at bounding box center [91, 244] width 88 height 12
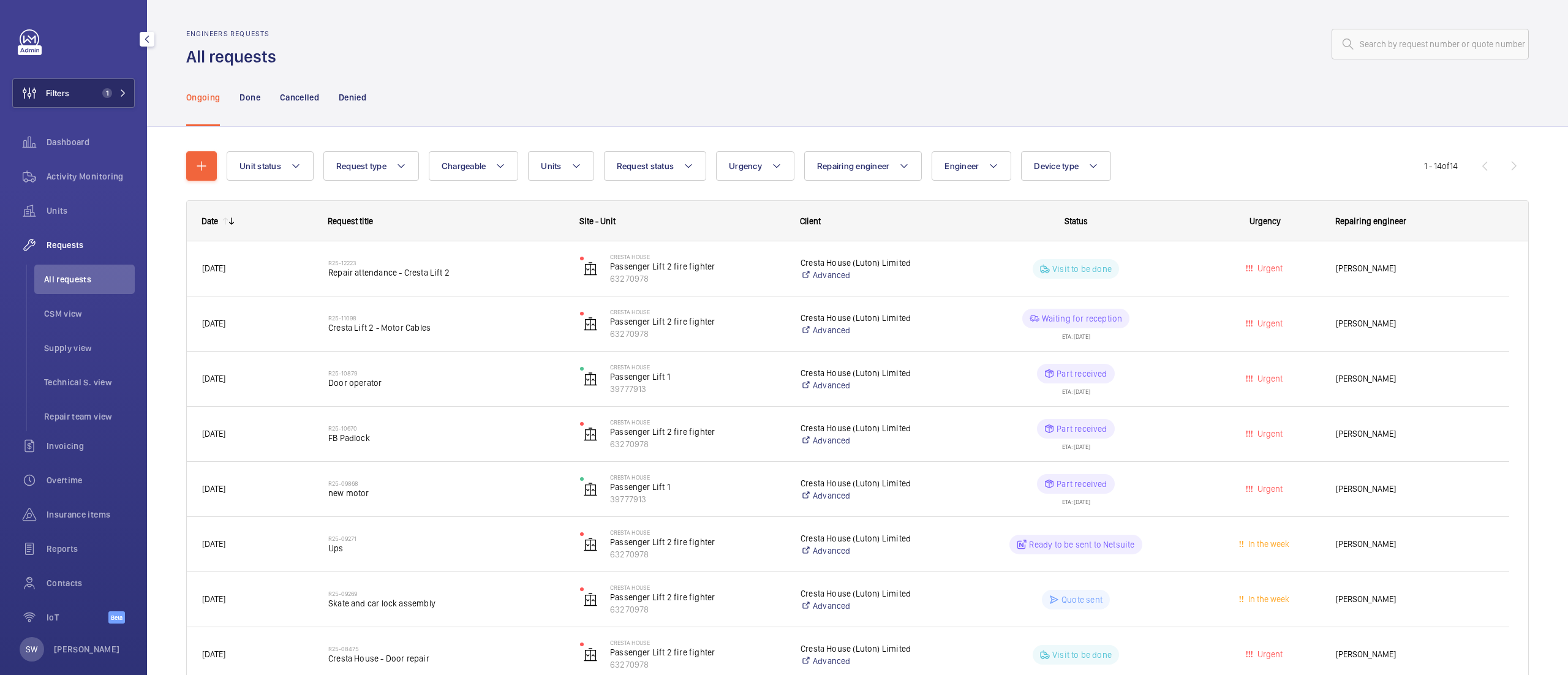
click at [92, 91] on button "Filters 1" at bounding box center [73, 93] width 122 height 30
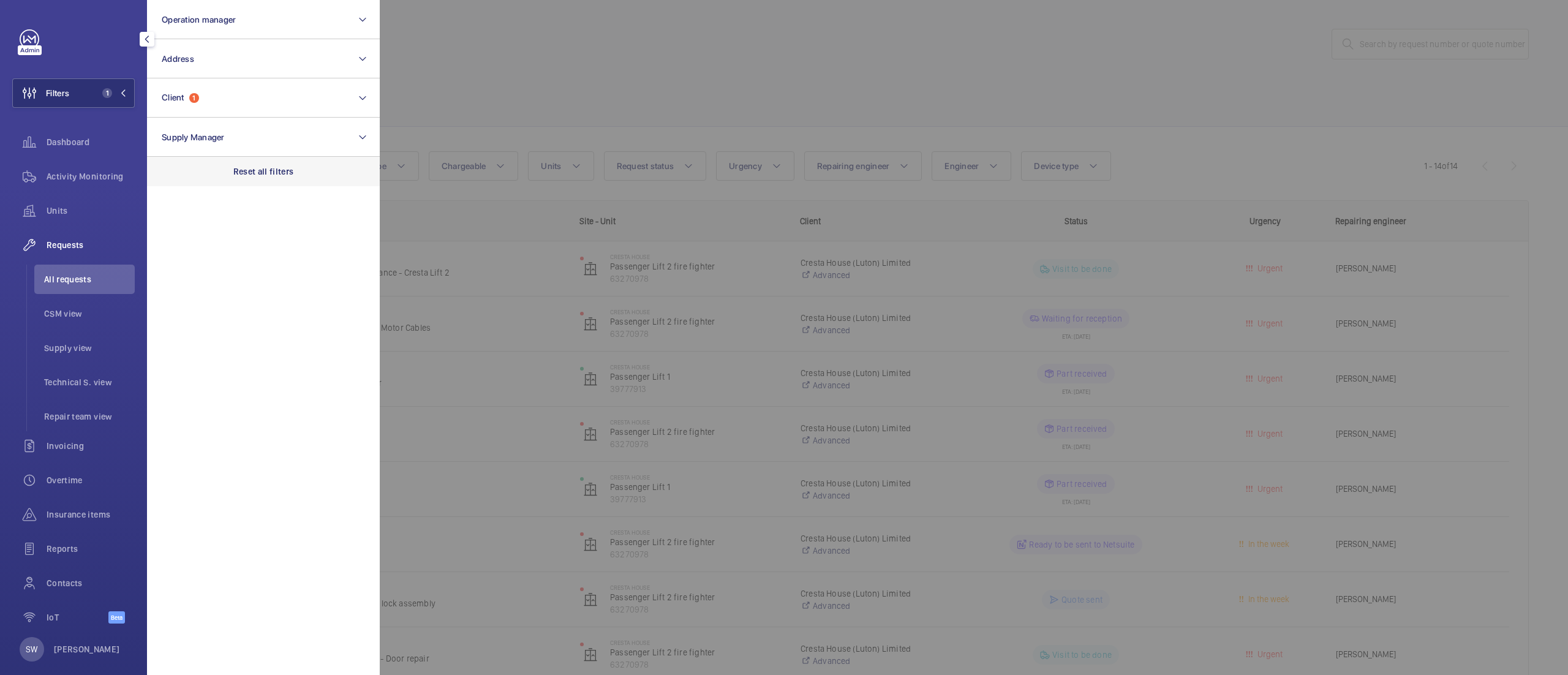
click at [246, 166] on p "Reset all filters" at bounding box center [263, 171] width 60 height 12
click at [238, 80] on button "Client" at bounding box center [263, 98] width 233 height 39
type input "north end"
click at [231, 174] on span "JCF Property Management - North End House" at bounding box center [264, 177] width 169 height 12
click at [178, 174] on input "JCF Property Management - North End House" at bounding box center [165, 177] width 24 height 24
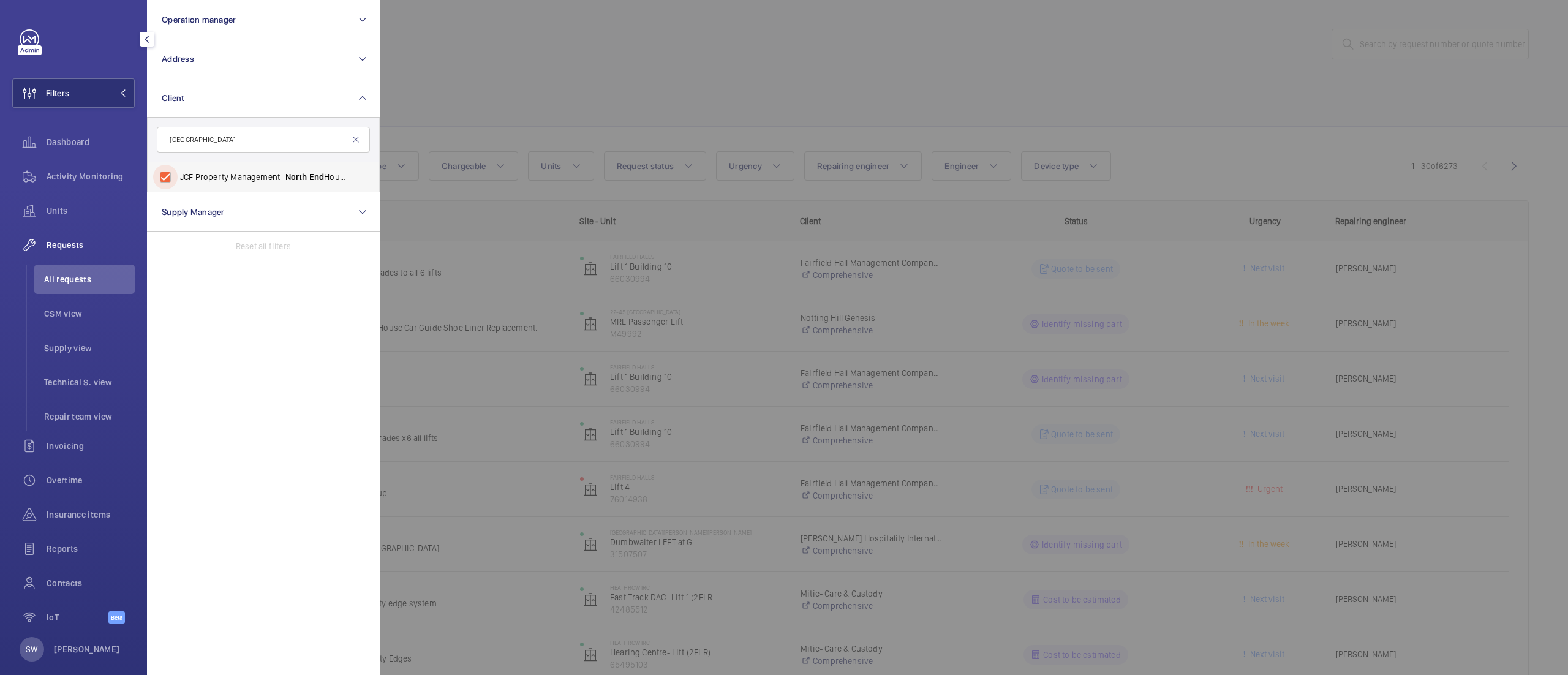
checkbox input "true"
click at [710, 92] on div at bounding box center [1164, 338] width 1568 height 675
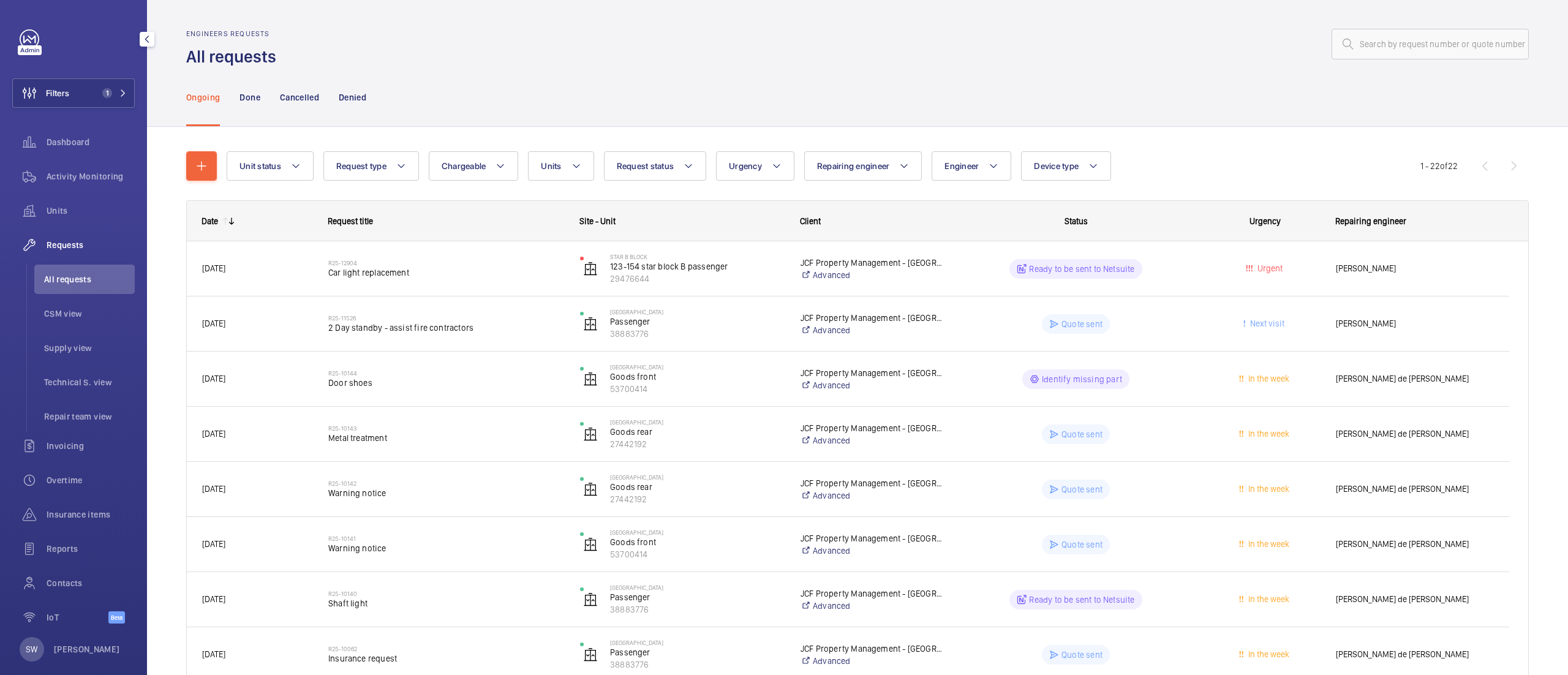
click at [79, 108] on div "Filters 1 Dashboard Activity Monitoring Units Requests All requests CSM view Su…" at bounding box center [73, 333] width 122 height 608
click at [79, 97] on button "Filters 1" at bounding box center [73, 93] width 122 height 30
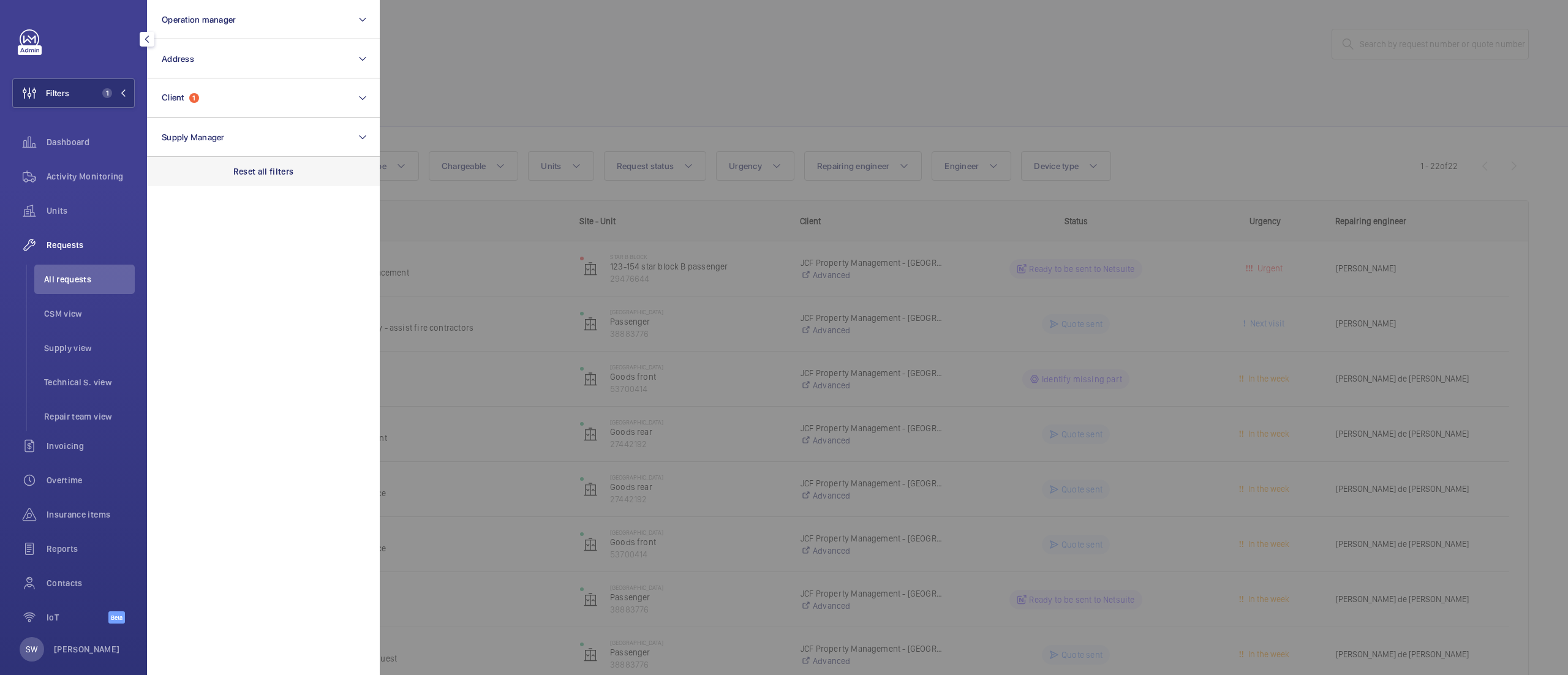
click at [266, 166] on p "Reset all filters" at bounding box center [263, 171] width 60 height 12
drag, startPoint x: 234, startPoint y: 100, endPoint x: 239, endPoint y: 109, distance: 10.3
click at [234, 100] on button "Client" at bounding box center [263, 98] width 233 height 39
type input "cresta"
click at [250, 190] on label "Cresta House (Luton) Limited" at bounding box center [254, 177] width 213 height 30
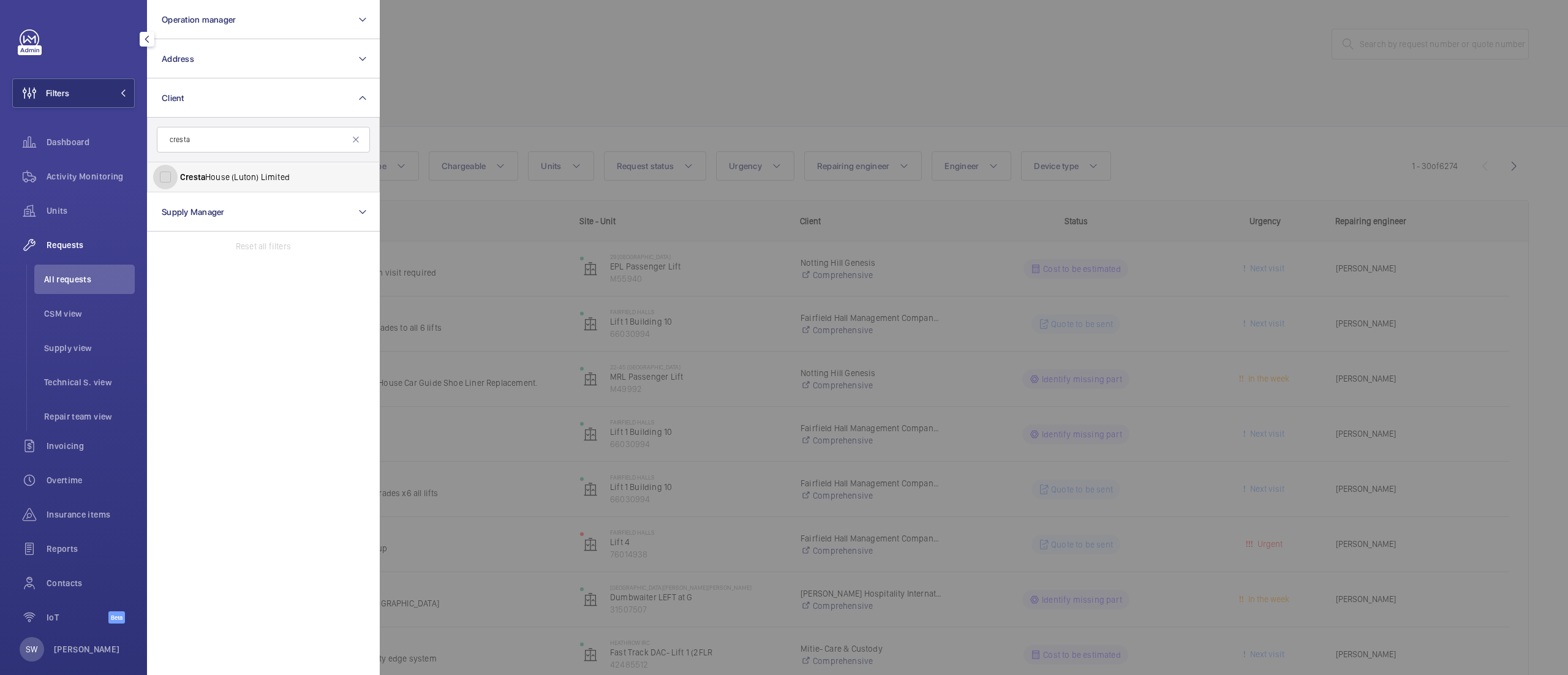
click at [178, 190] on input "Cresta House (Luton) Limited" at bounding box center [165, 177] width 24 height 24
checkbox input "true"
click at [721, 83] on div at bounding box center [1164, 338] width 1568 height 675
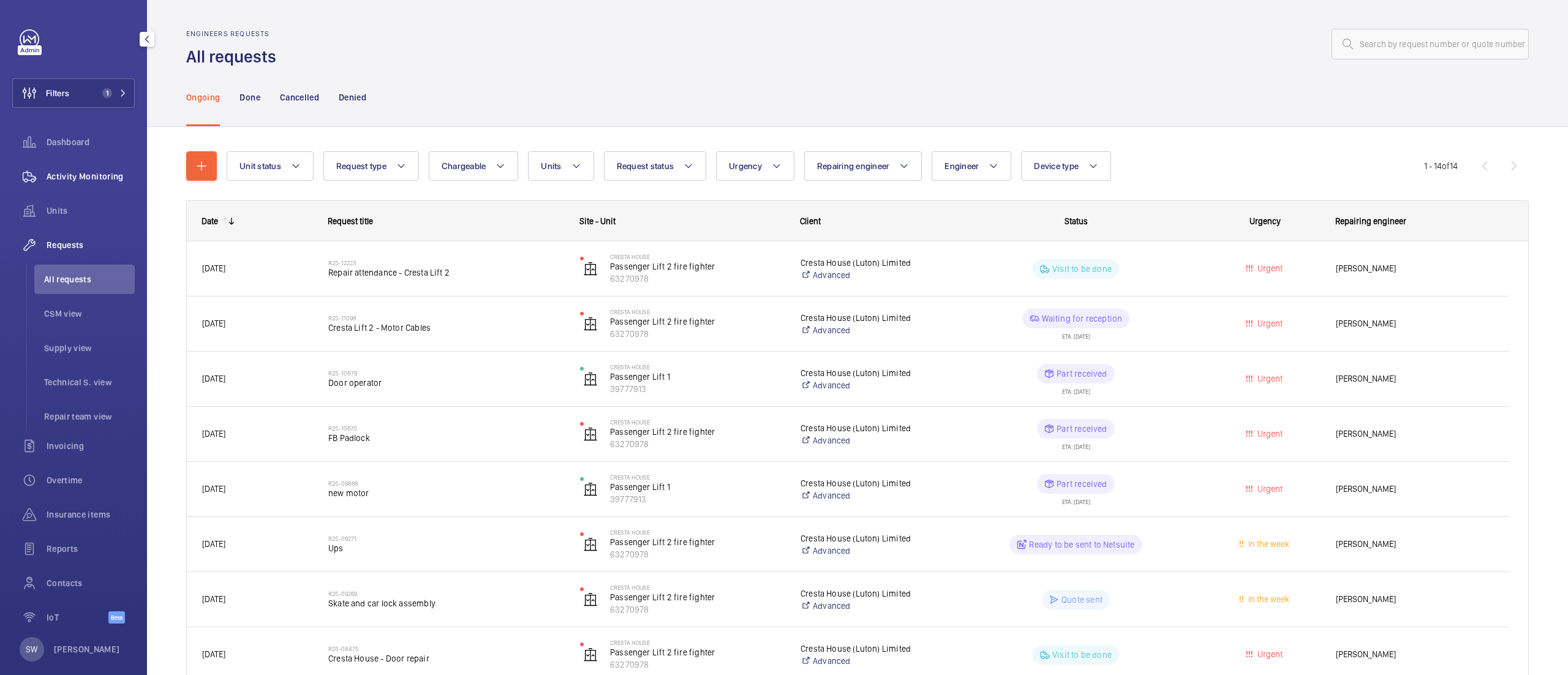
click at [109, 162] on nav "Dashboard Activity Monitoring Units Requests All requests CSM view Supply view …" at bounding box center [73, 382] width 122 height 509
click at [89, 166] on div "Activity Monitoring" at bounding box center [73, 176] width 122 height 30
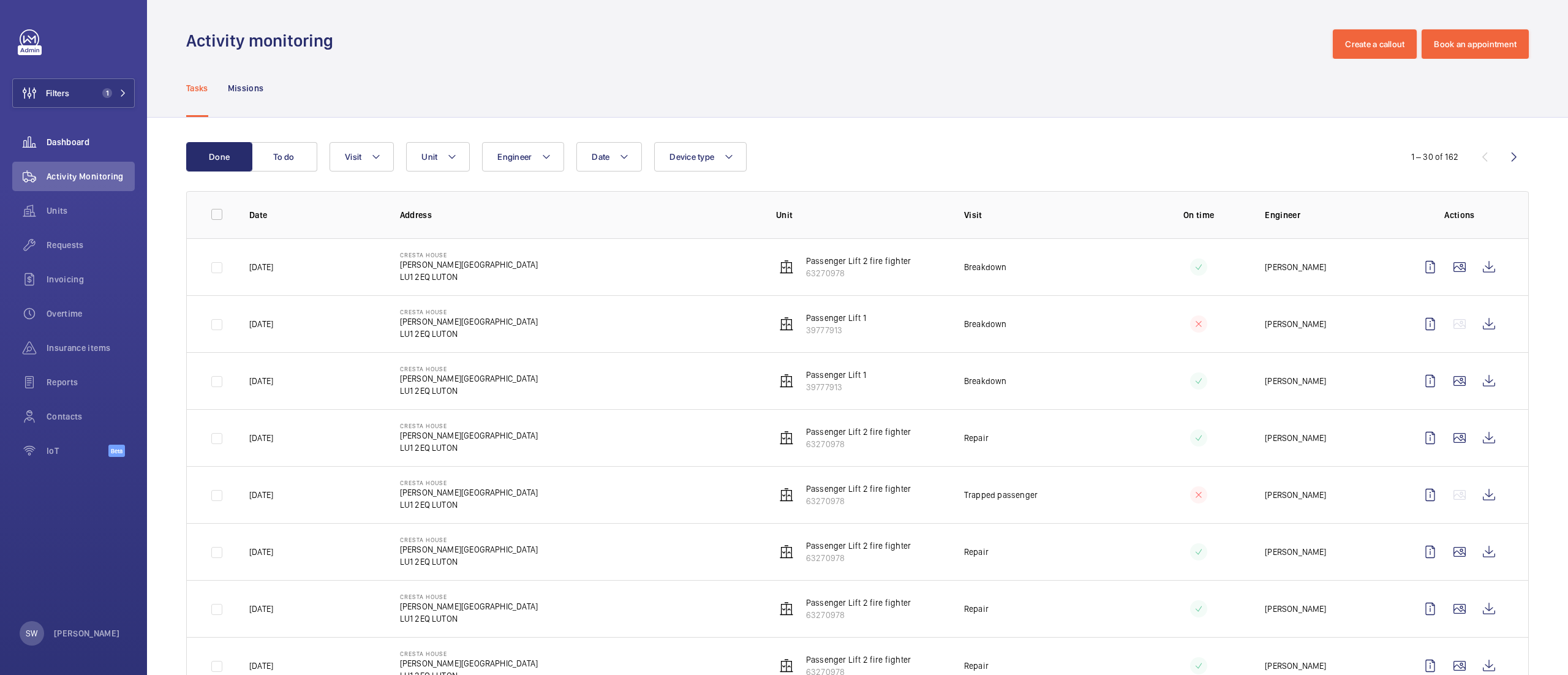
click at [104, 138] on span "Dashboard" at bounding box center [91, 141] width 88 height 12
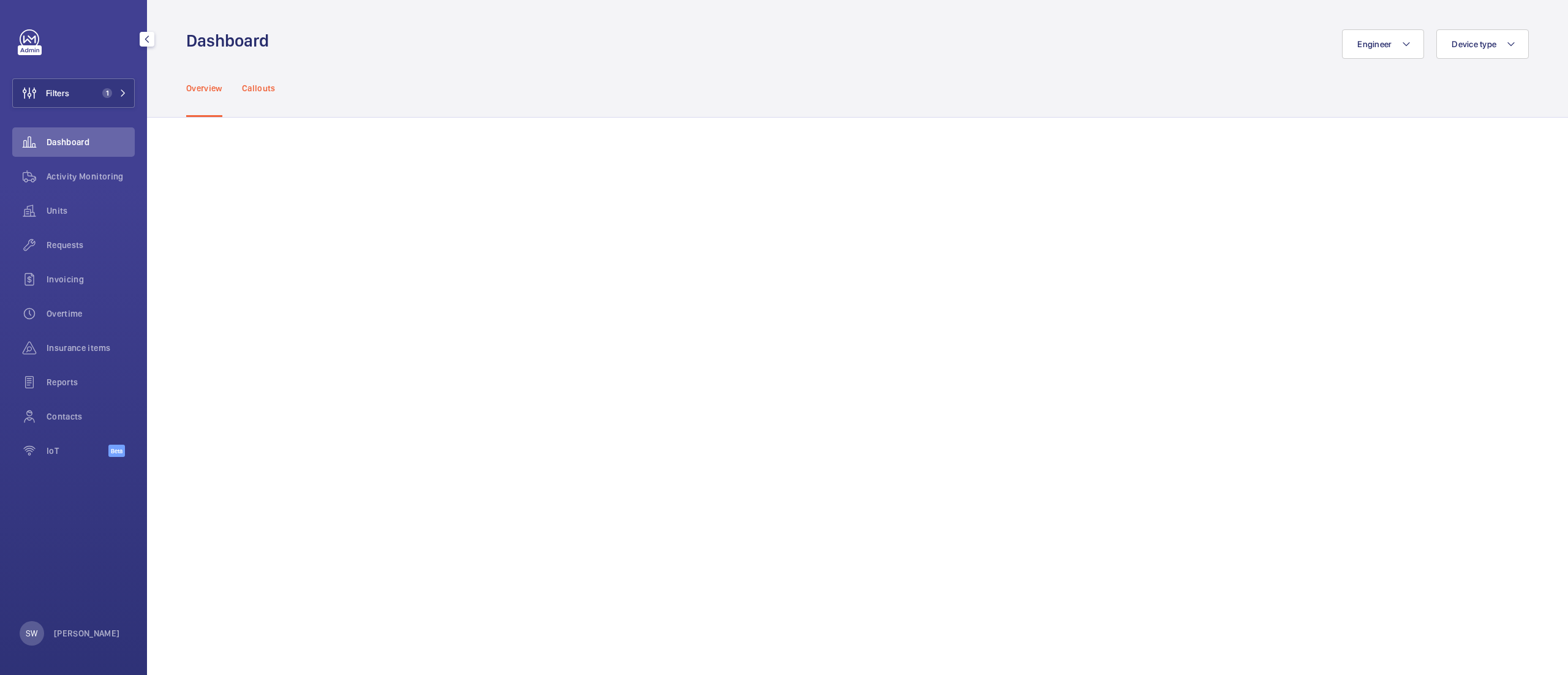
click at [255, 84] on p "Callouts" at bounding box center [259, 88] width 34 height 12
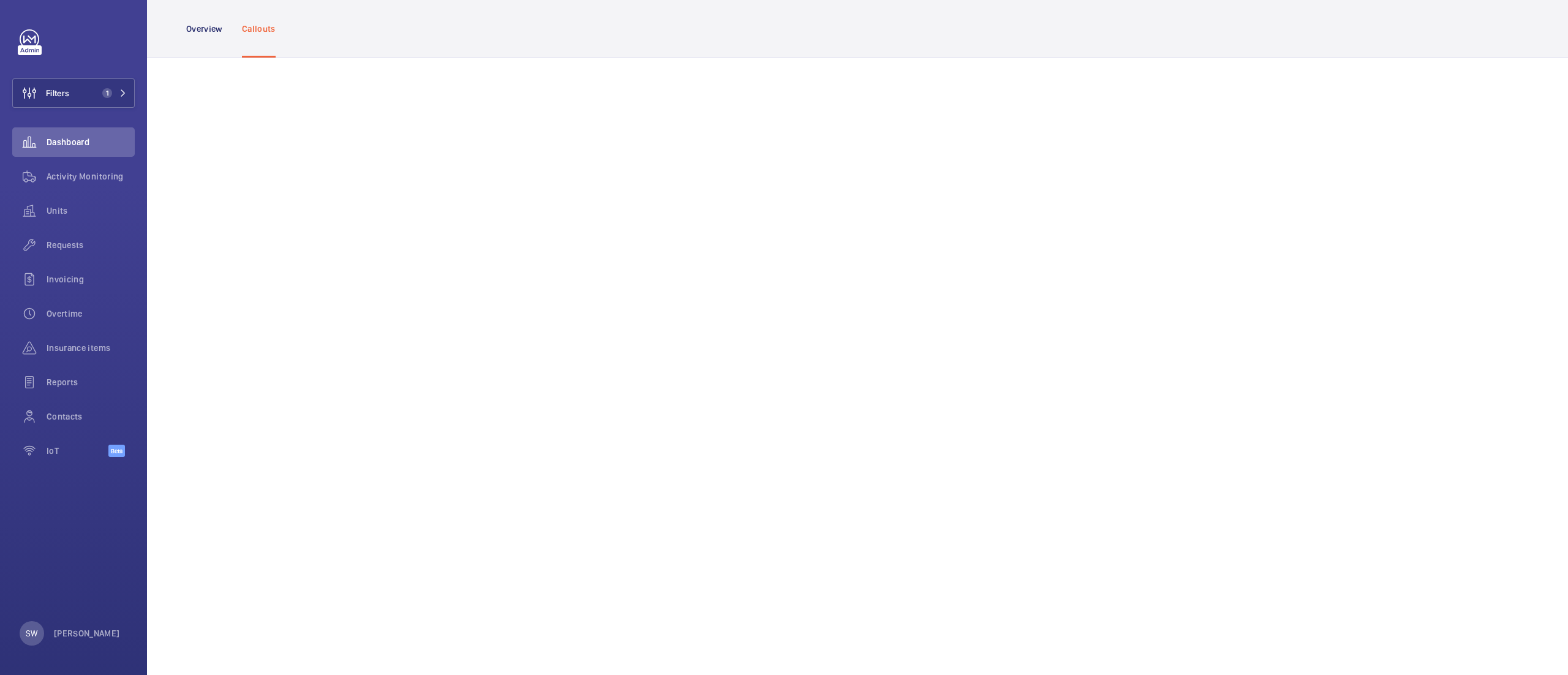
scroll to position [564, 0]
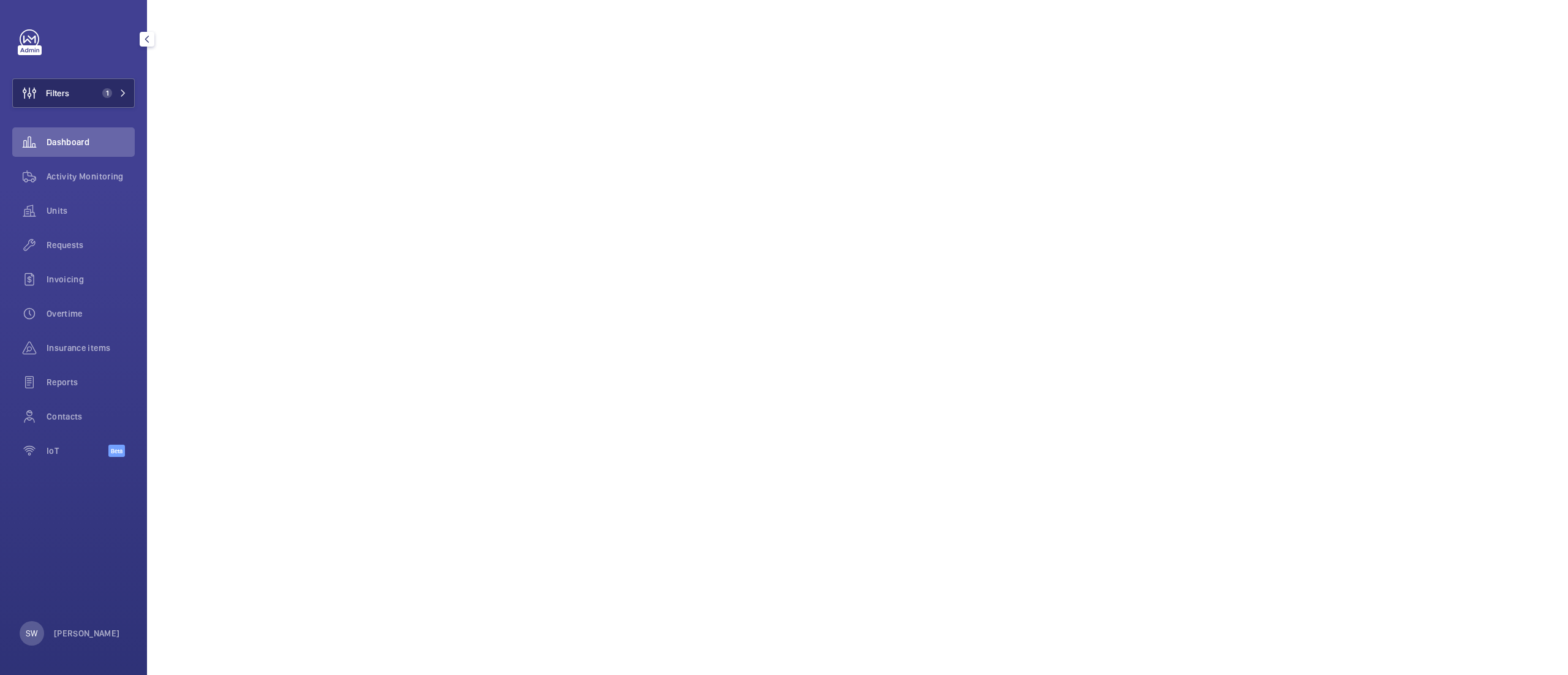
click at [51, 86] on span "Filters" at bounding box center [41, 93] width 56 height 30
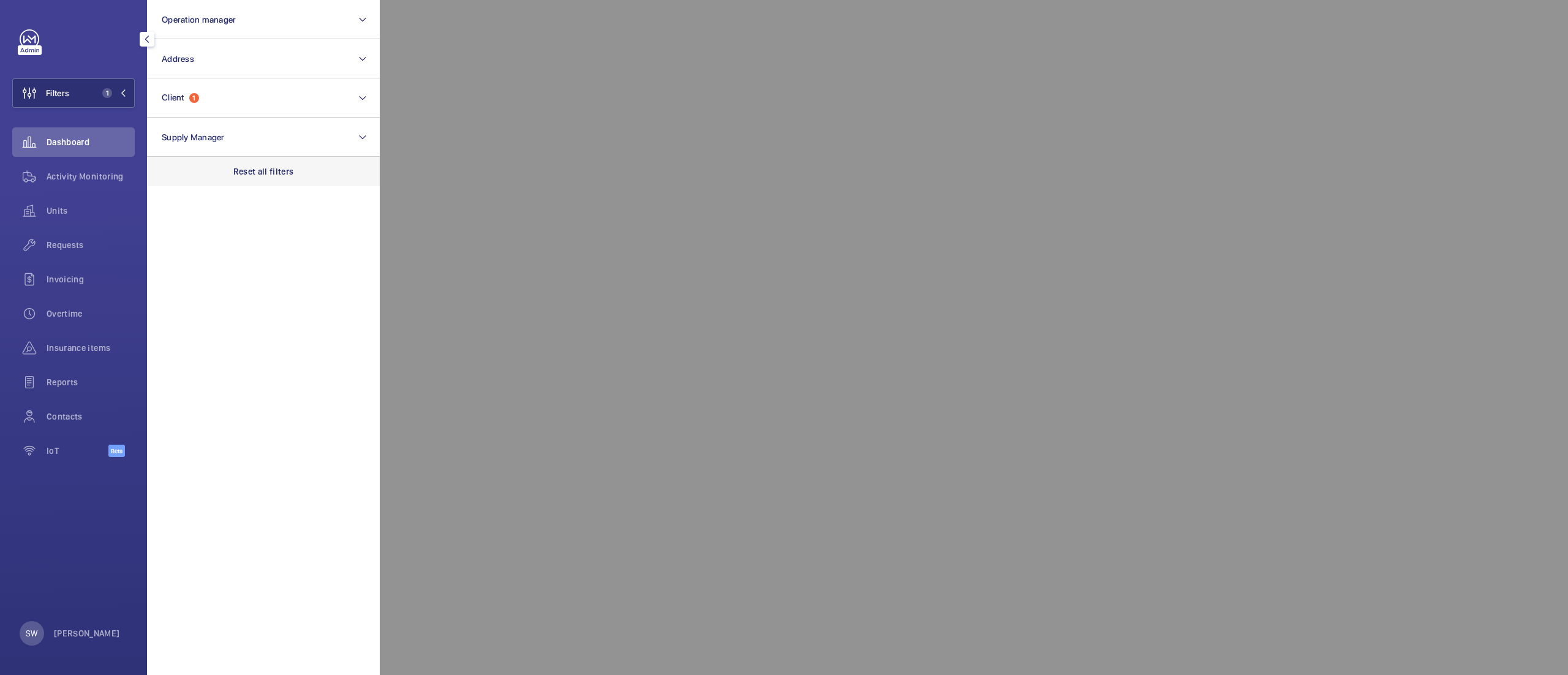
click at [290, 175] on p "Reset all filters" at bounding box center [263, 171] width 60 height 12
click at [236, 96] on button "Client" at bounding box center [263, 98] width 233 height 39
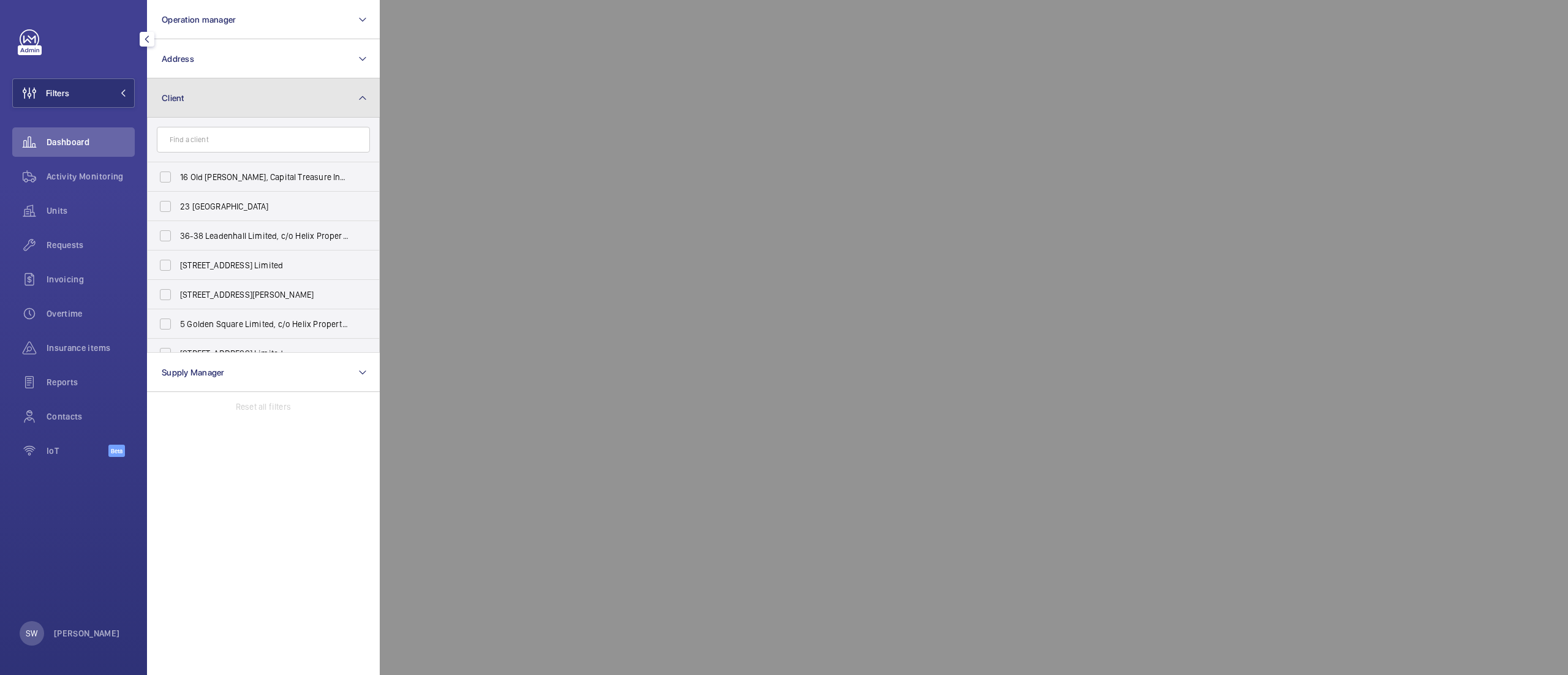
click at [322, 97] on button "Client" at bounding box center [263, 98] width 233 height 39
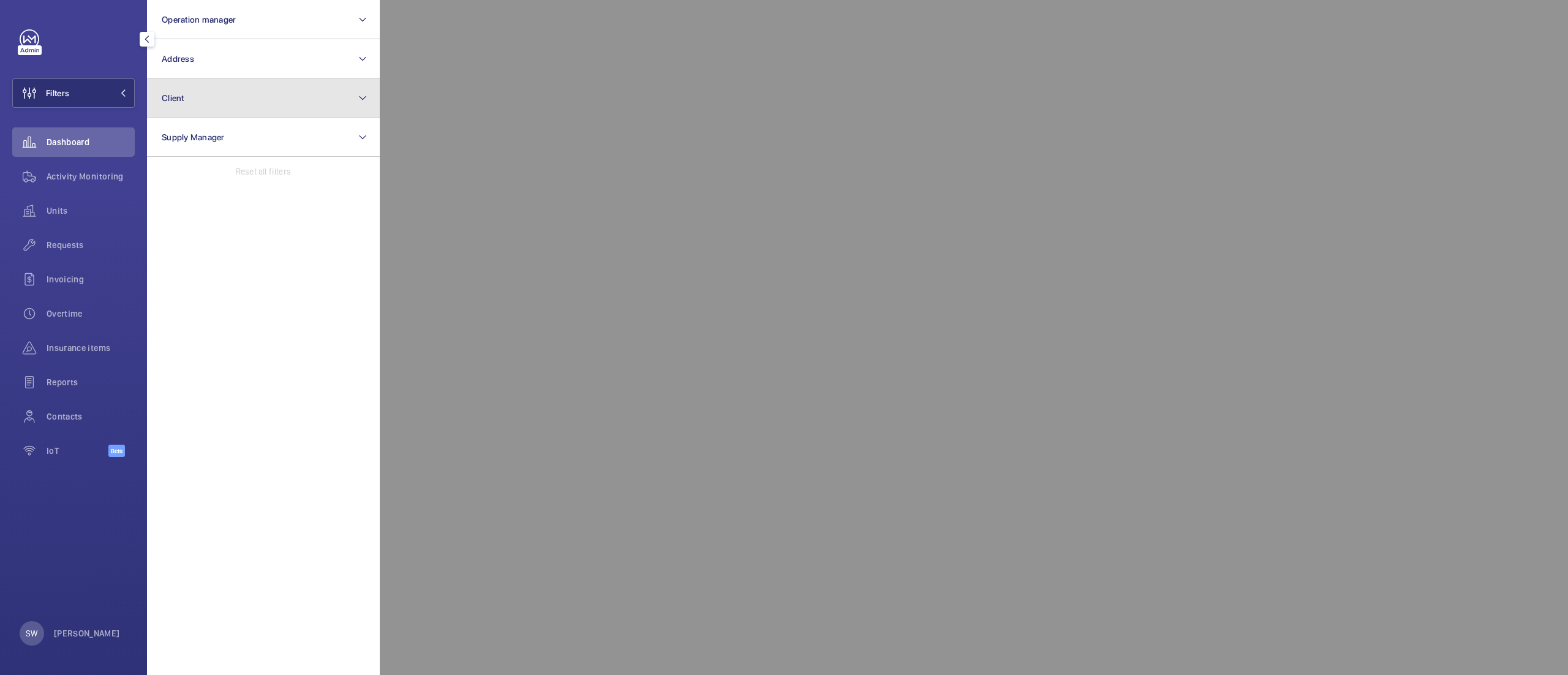
click at [322, 97] on button "Client" at bounding box center [263, 98] width 233 height 39
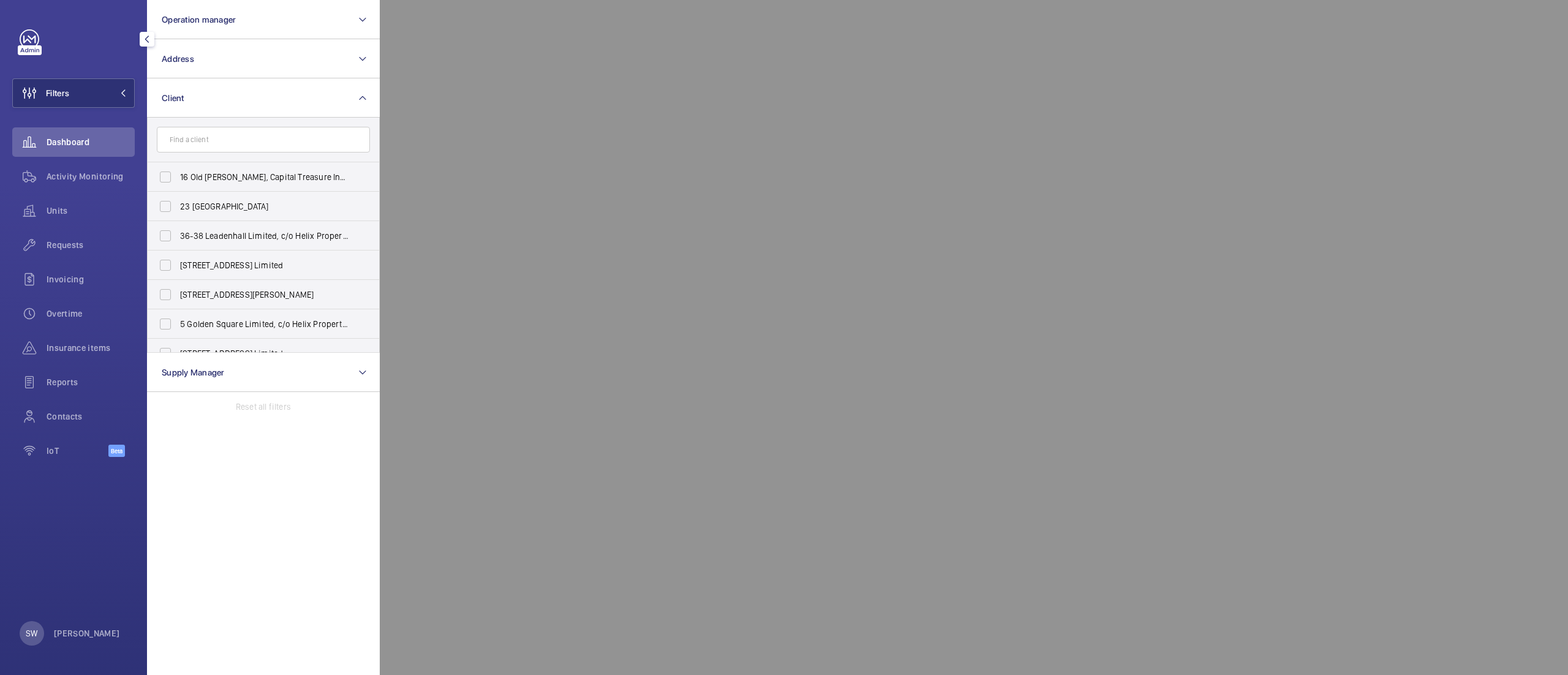
click at [226, 140] on input "text" at bounding box center [263, 140] width 213 height 26
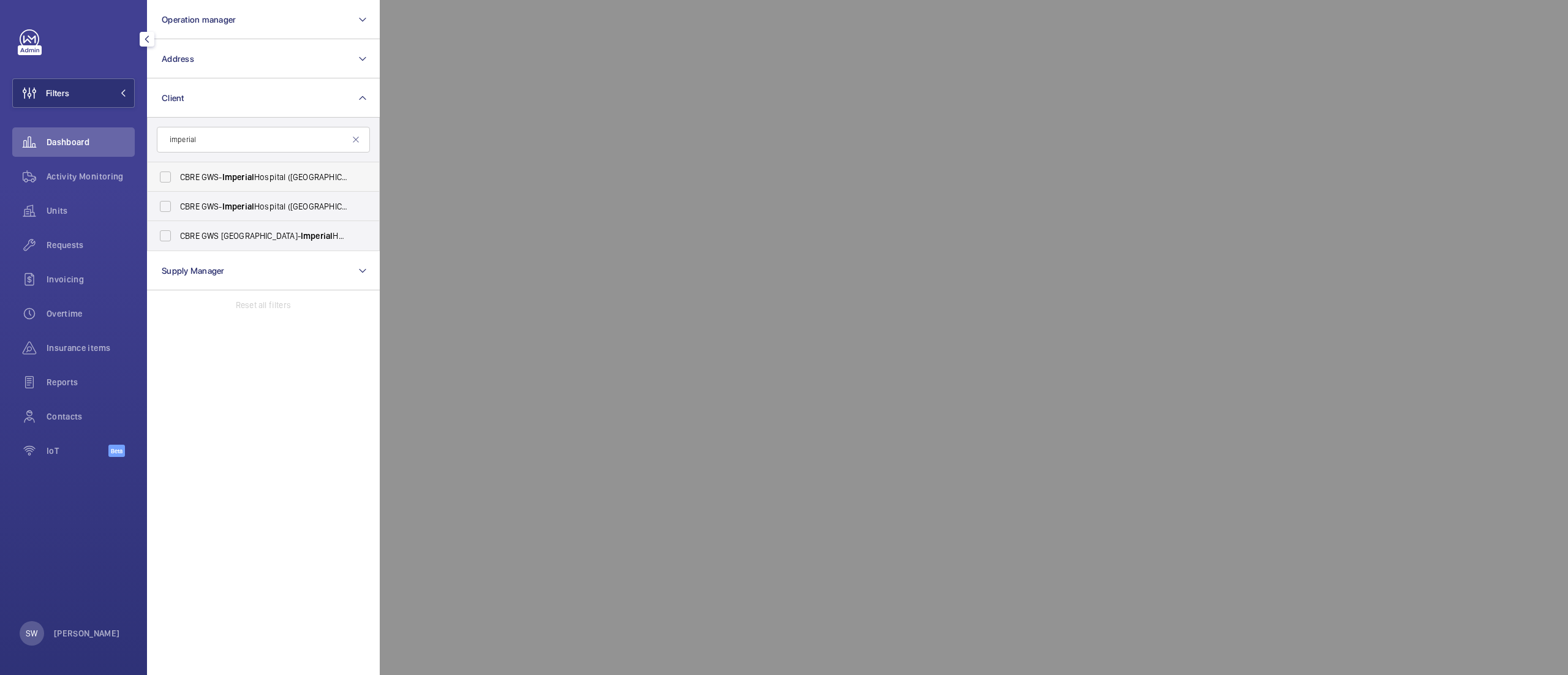
type input "imperial"
click at [233, 176] on span "Imperial" at bounding box center [239, 177] width 32 height 10
click at [178, 176] on input "CBRE GWS- Imperial Hospital (Charing Cross)" at bounding box center [165, 177] width 24 height 24
checkbox input "true"
click at [236, 196] on label "CBRE GWS- Imperial Hospital (St Mary)" at bounding box center [254, 207] width 213 height 30
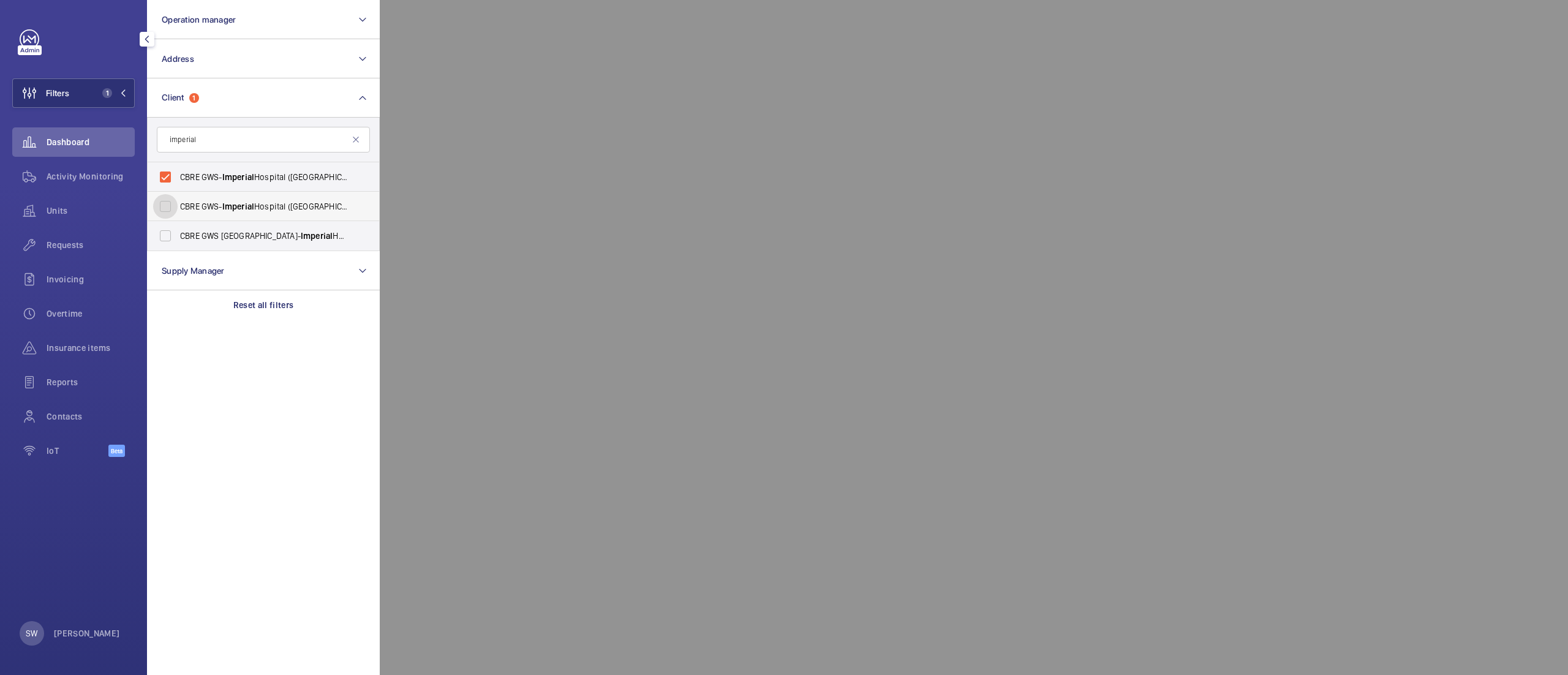
click at [178, 196] on input "CBRE GWS- Imperial Hospital (St Mary)" at bounding box center [165, 207] width 24 height 24
checkbox input "true"
click at [300, 234] on span "Imperial" at bounding box center [316, 235] width 32 height 10
click at [178, 234] on input "CBRE GWS UK- Imperial Hospital (Hammersmith)" at bounding box center [165, 235] width 24 height 24
checkbox input "true"
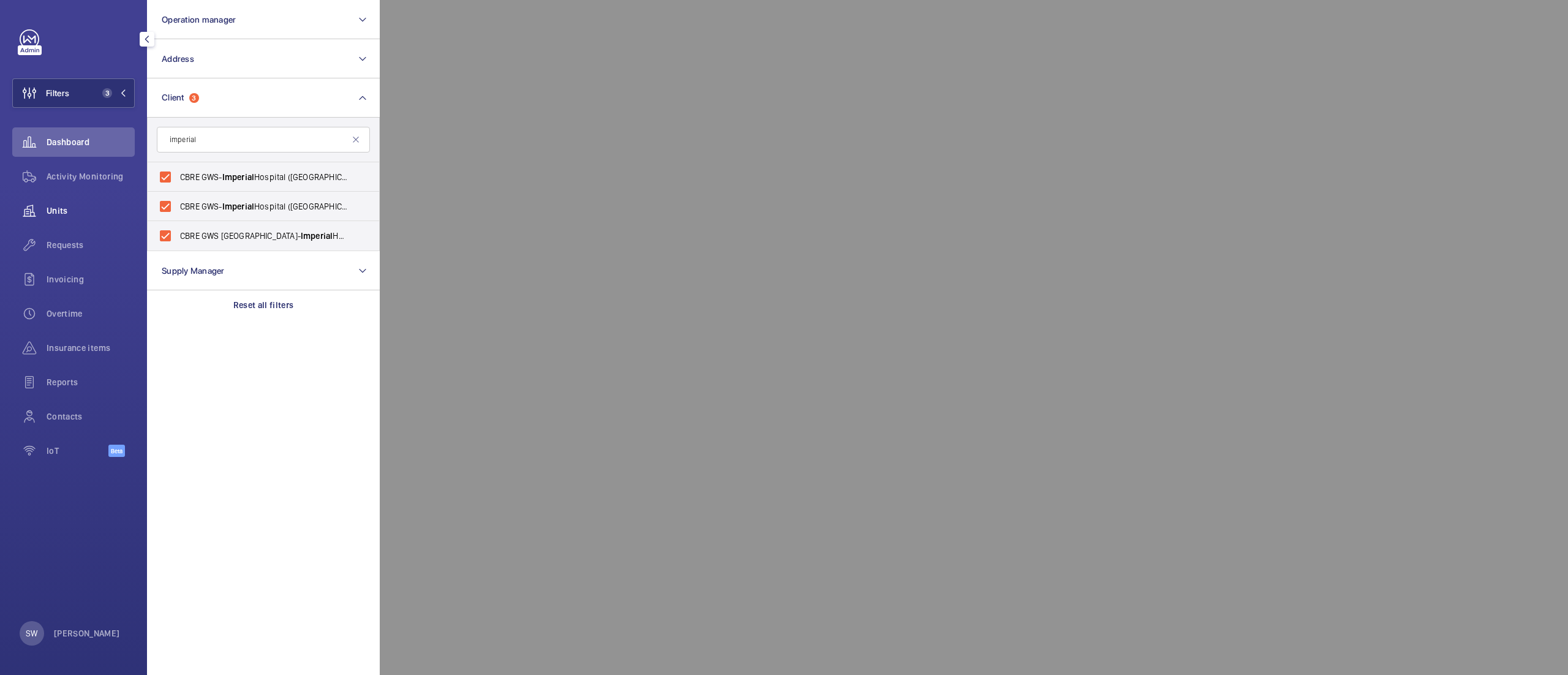
click at [57, 208] on span "Units" at bounding box center [91, 211] width 88 height 12
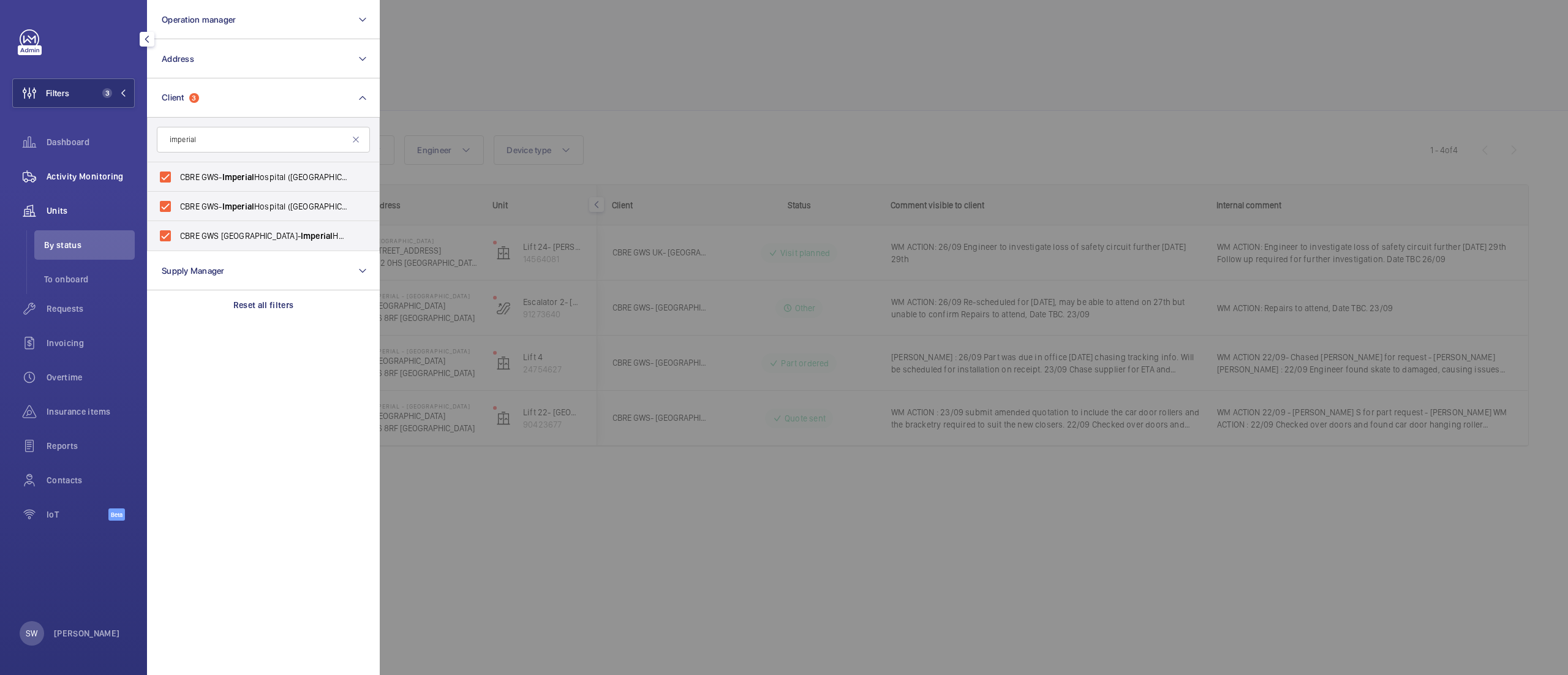
click at [79, 178] on span "Activity Monitoring" at bounding box center [91, 176] width 88 height 12
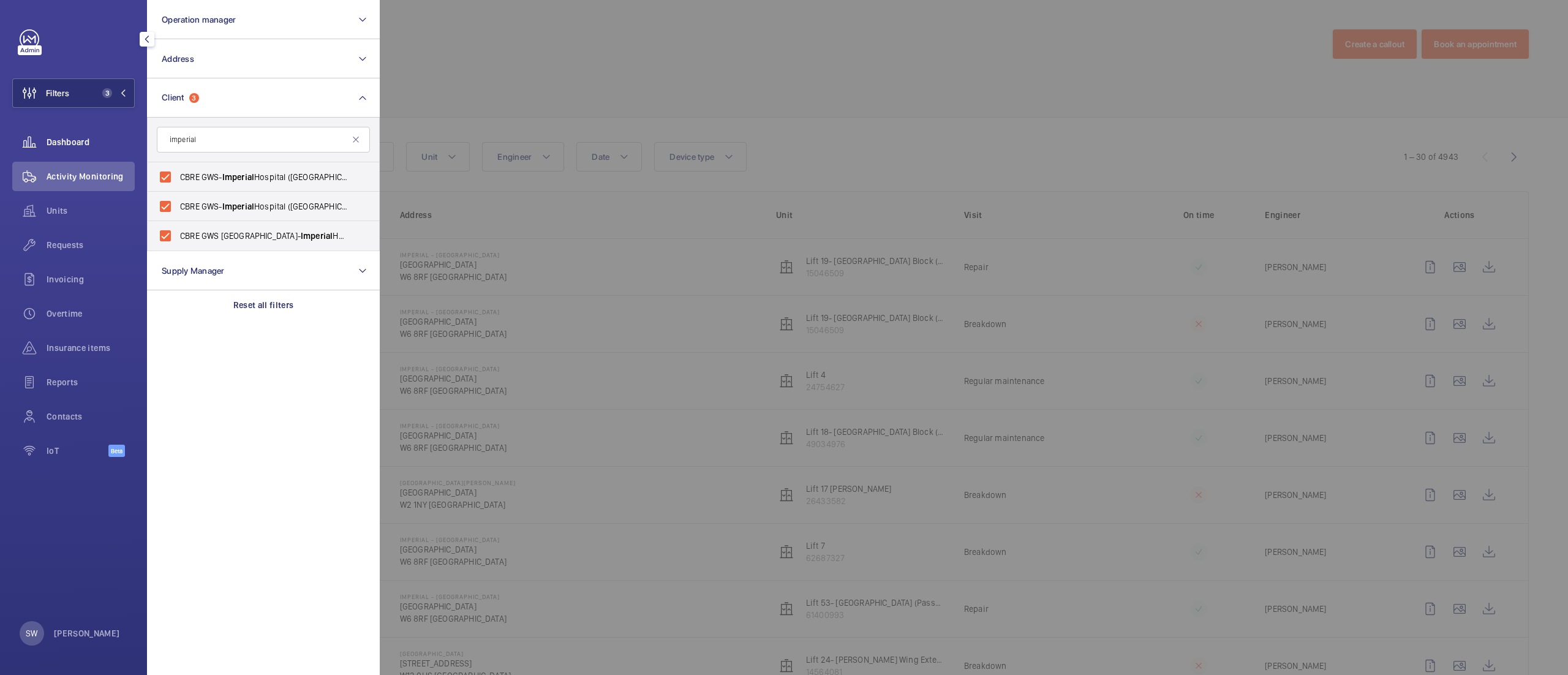
click at [81, 140] on span "Dashboard" at bounding box center [91, 141] width 88 height 12
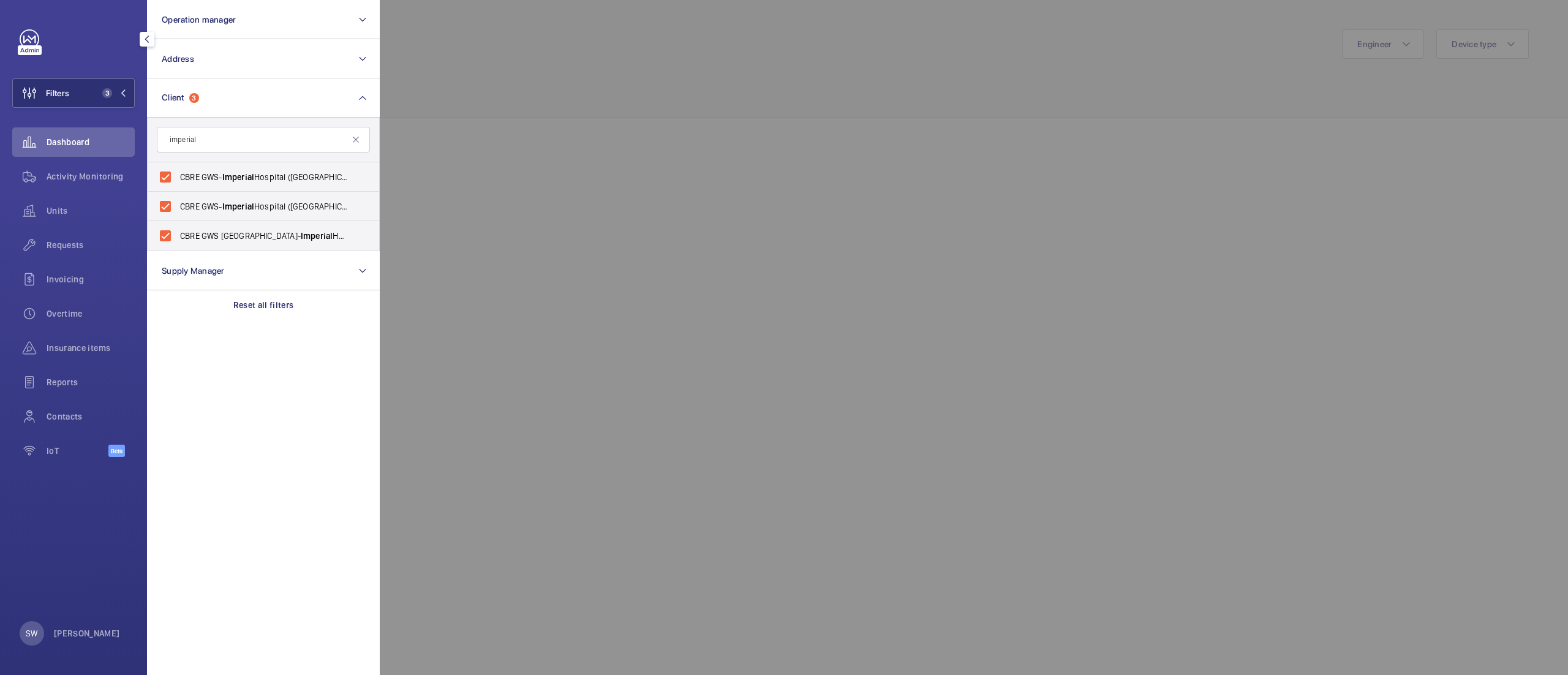
click at [743, 85] on div at bounding box center [1164, 338] width 1568 height 675
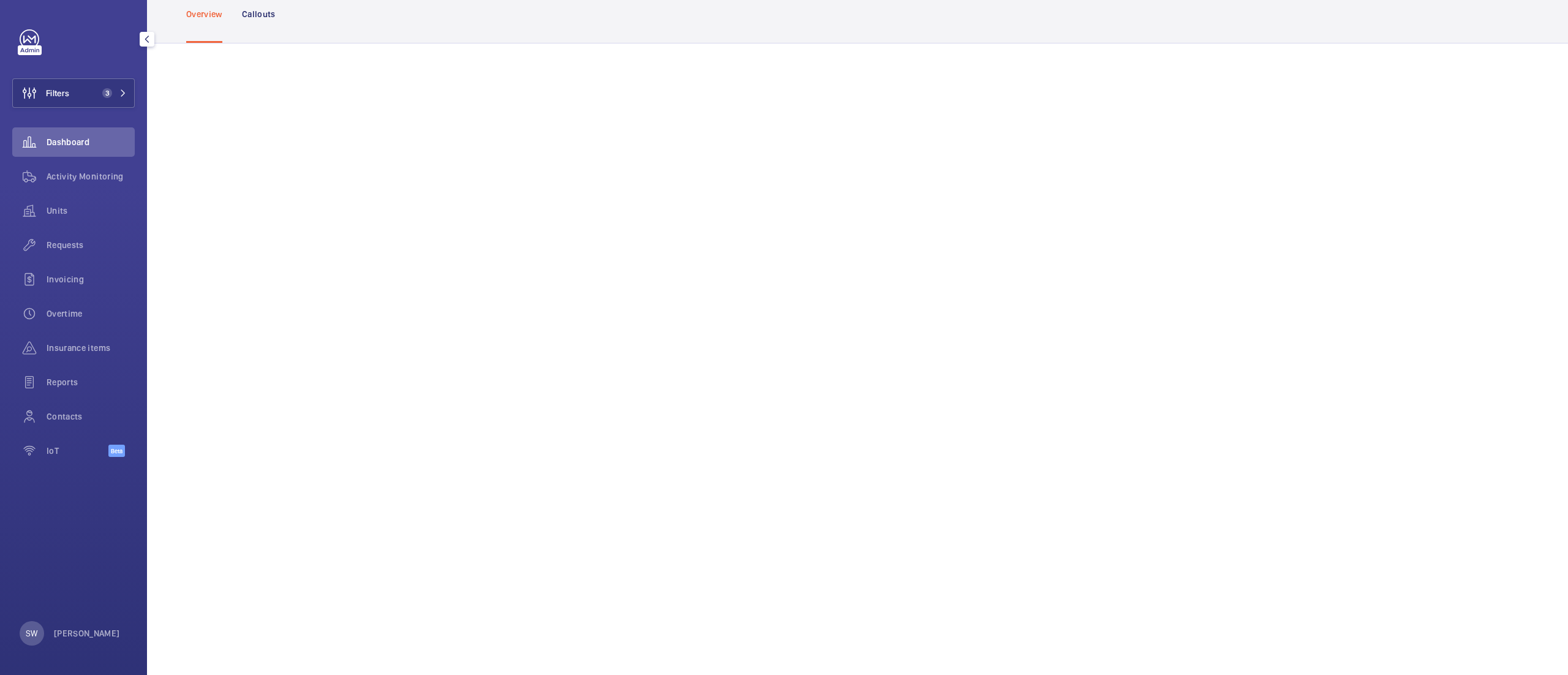
scroll to position [89, 0]
